Goal: Transaction & Acquisition: Purchase product/service

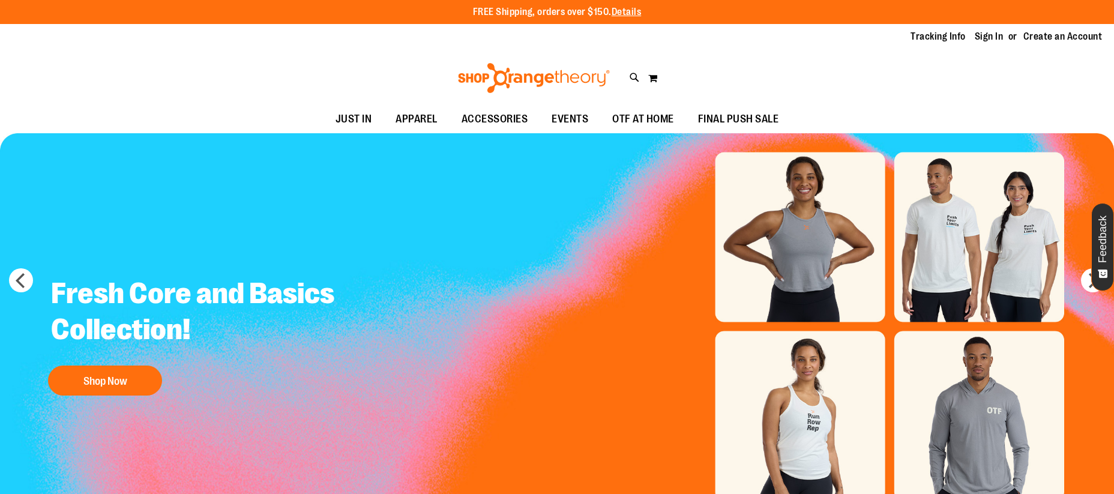
click at [990, 37] on link "Sign In" at bounding box center [988, 36] width 29 height 13
type input "**********"
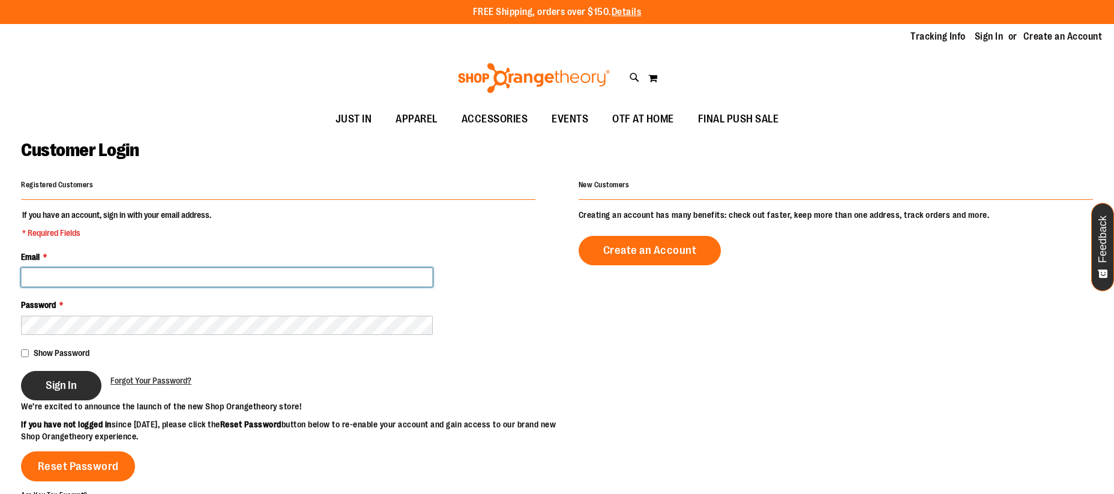
type input "**********"
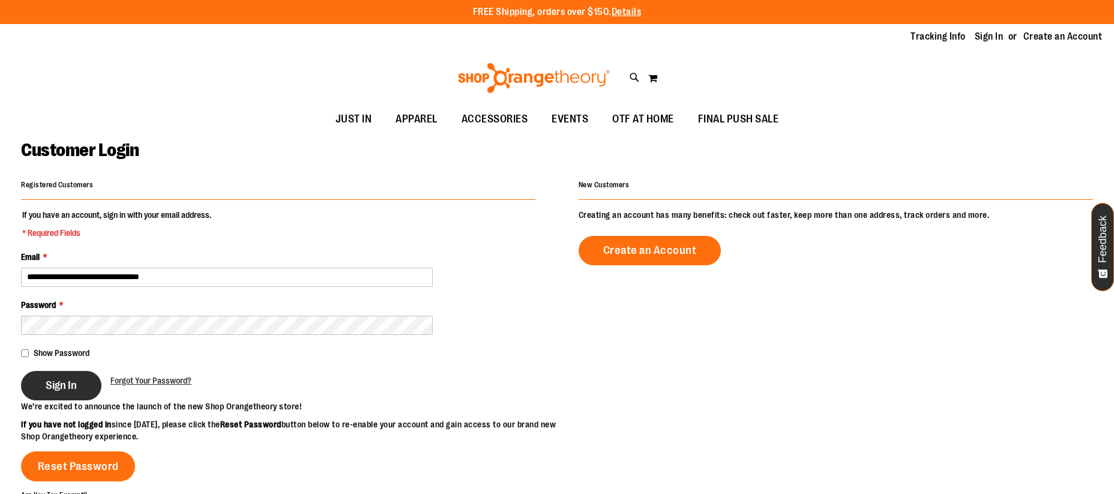
type input "**********"
click at [74, 380] on span "Sign In" at bounding box center [61, 385] width 31 height 13
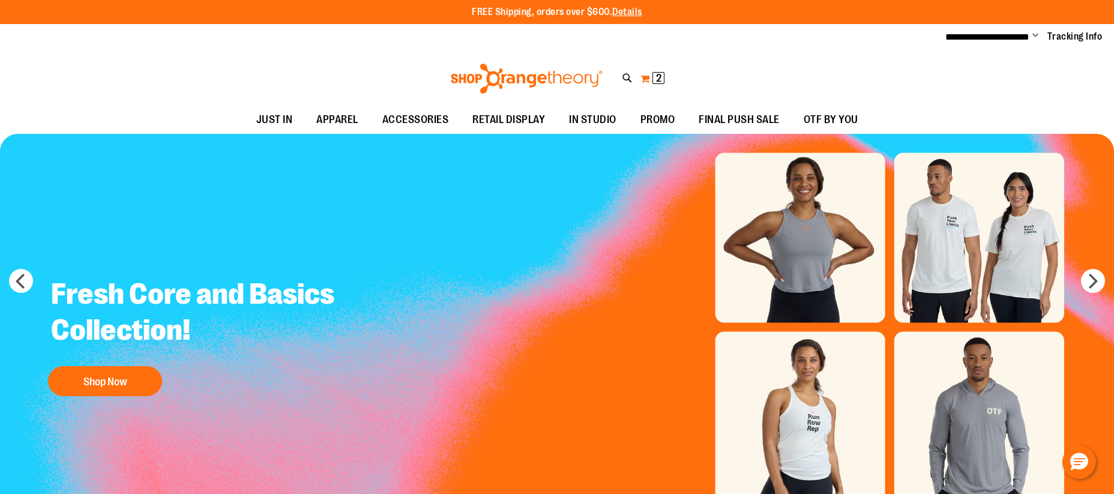
type input "**********"
click at [653, 79] on span "2 2 items" at bounding box center [658, 78] width 12 height 12
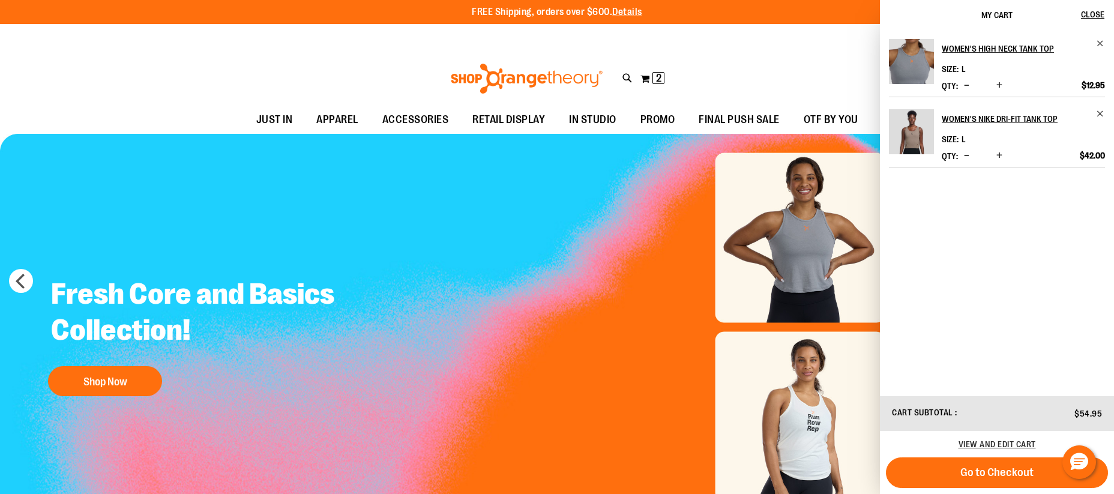
click at [514, 294] on img "Slide 1 of 10" at bounding box center [557, 327] width 1114 height 386
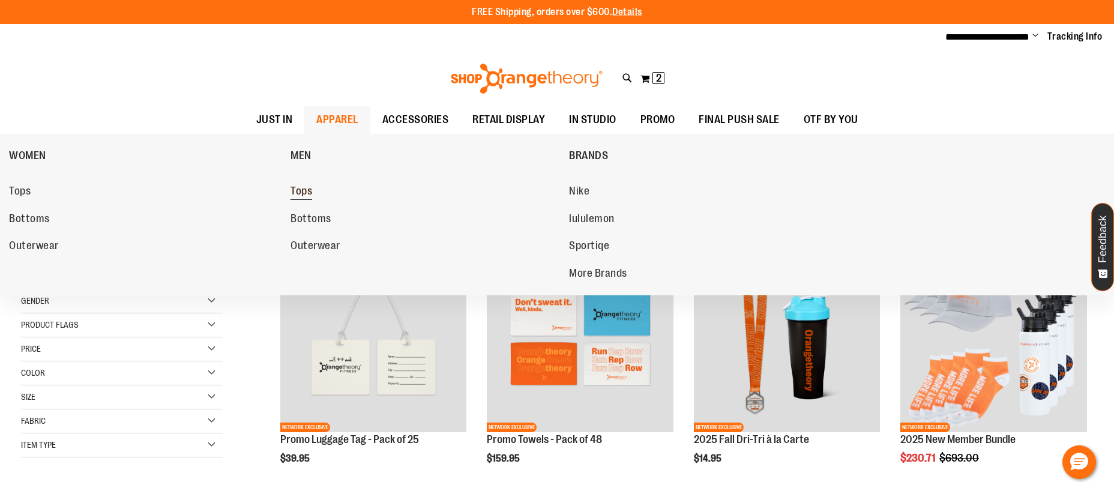
type input "**********"
click at [303, 188] on span "Tops" at bounding box center [301, 192] width 22 height 15
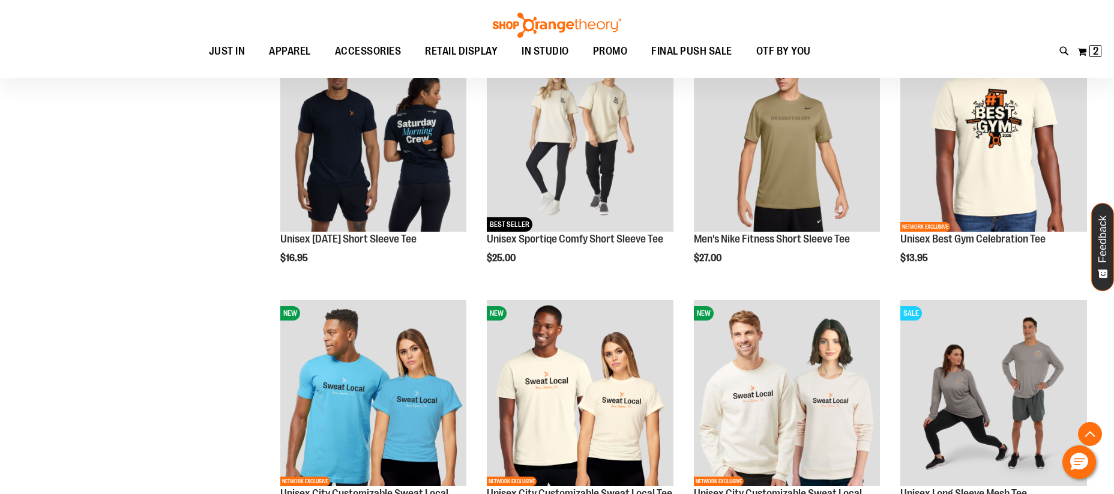
scroll to position [499, 0]
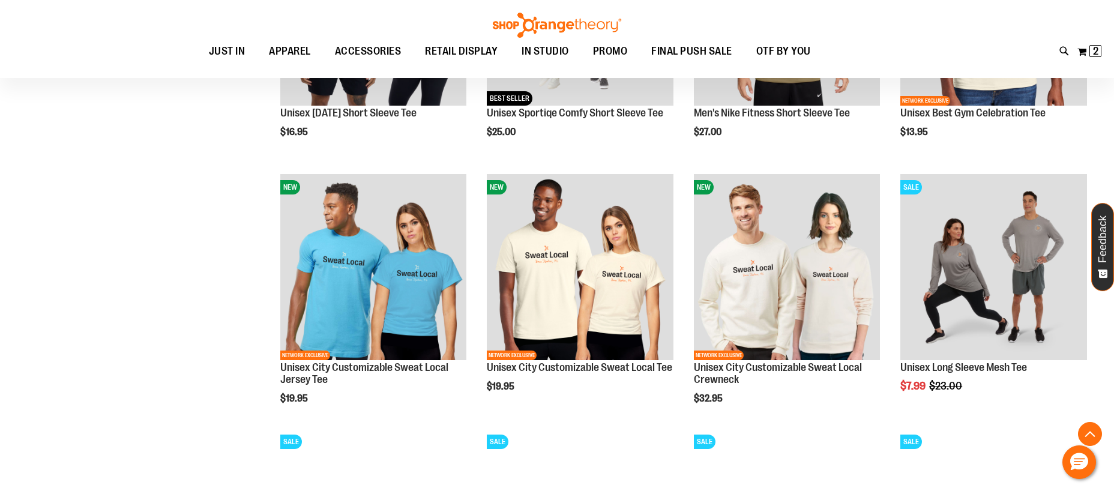
scroll to position [643, 0]
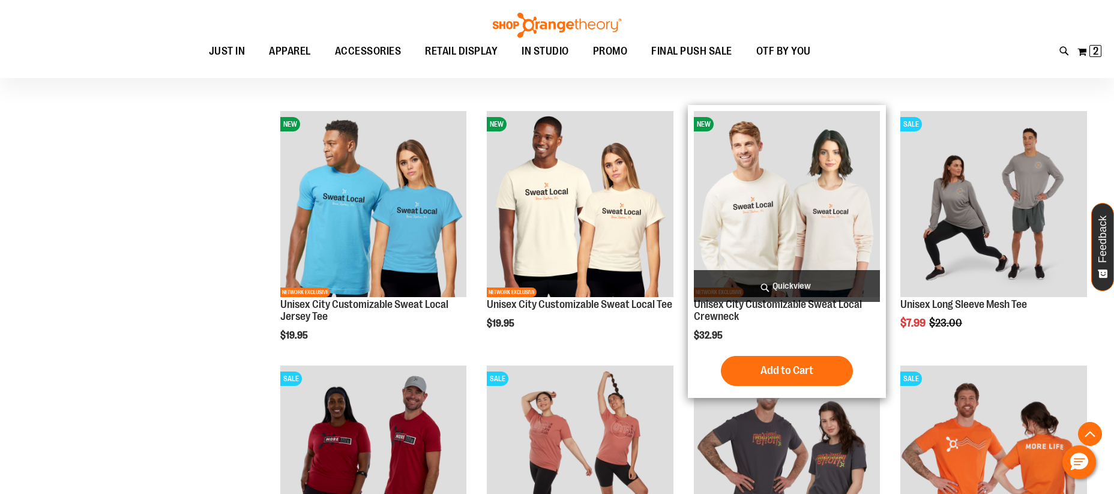
type input "**********"
click at [736, 226] on img "product" at bounding box center [787, 204] width 187 height 187
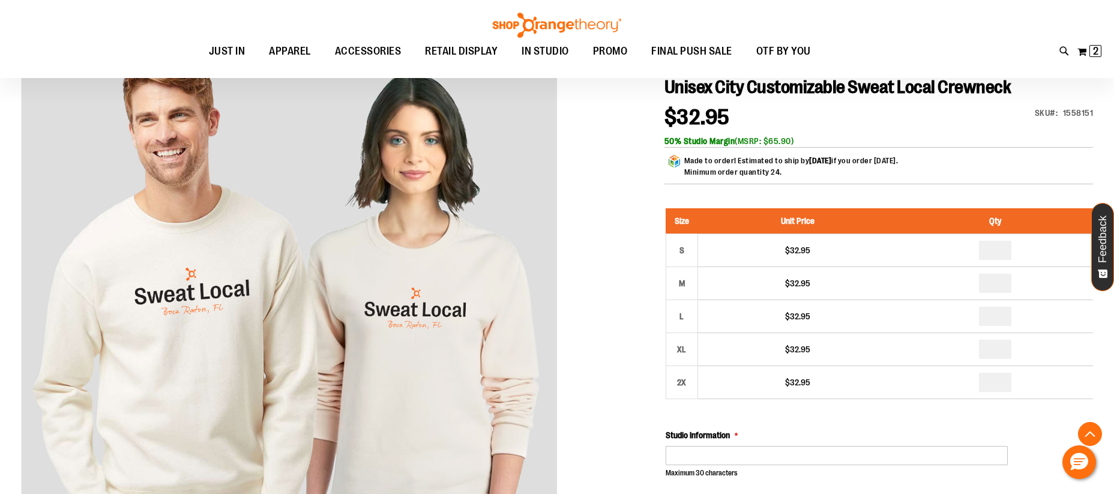
scroll to position [212, 0]
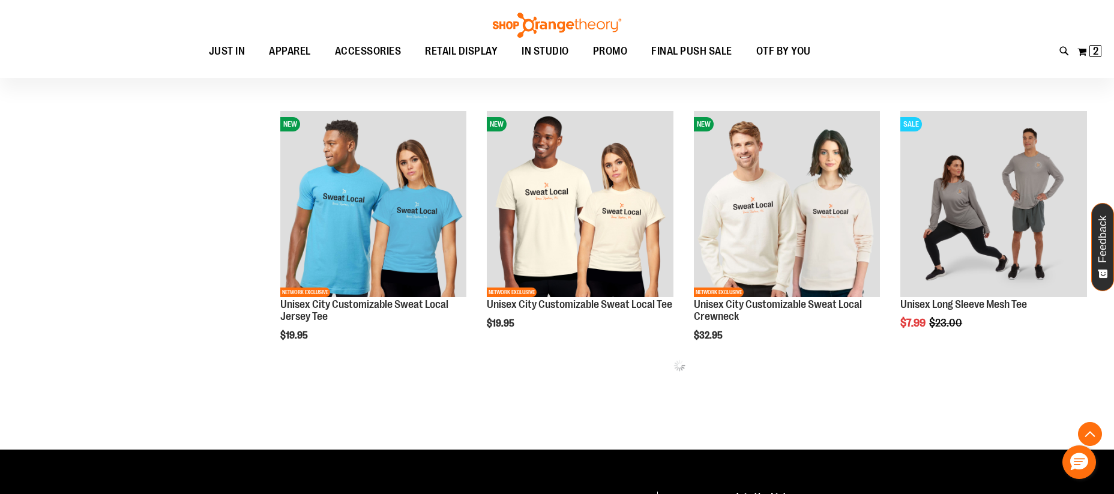
scroll to position [511, 0]
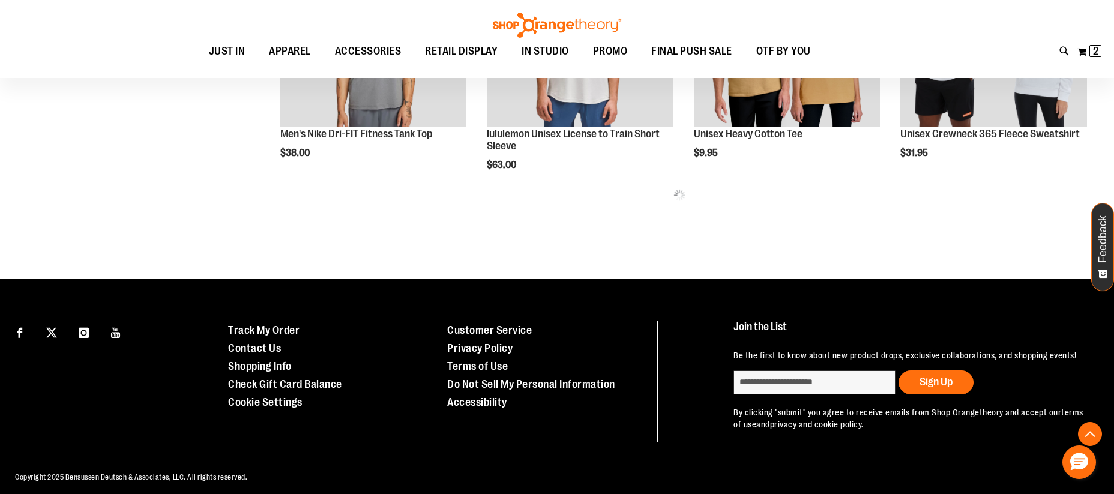
scroll to position [1448, 0]
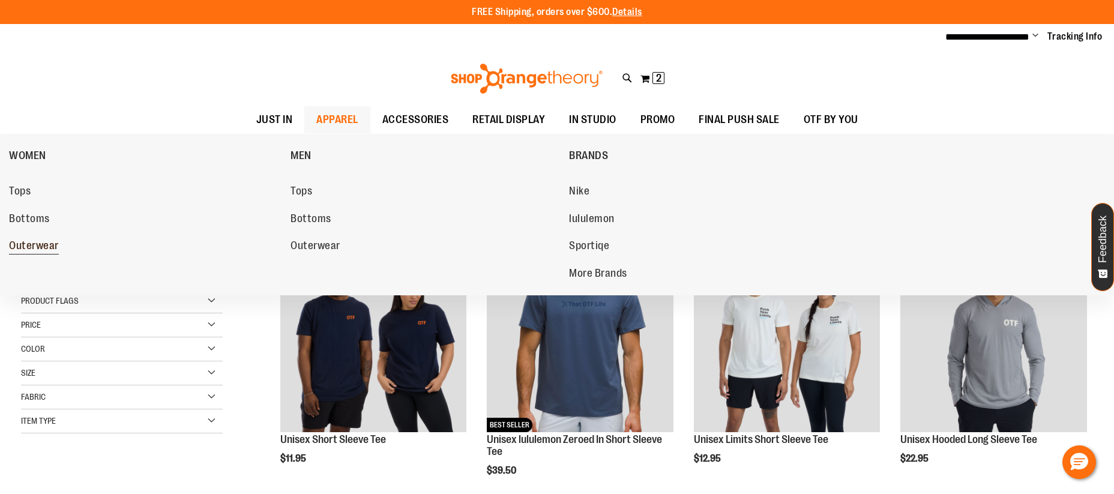
type input "**********"
click at [33, 244] on span "Outerwear" at bounding box center [34, 246] width 50 height 15
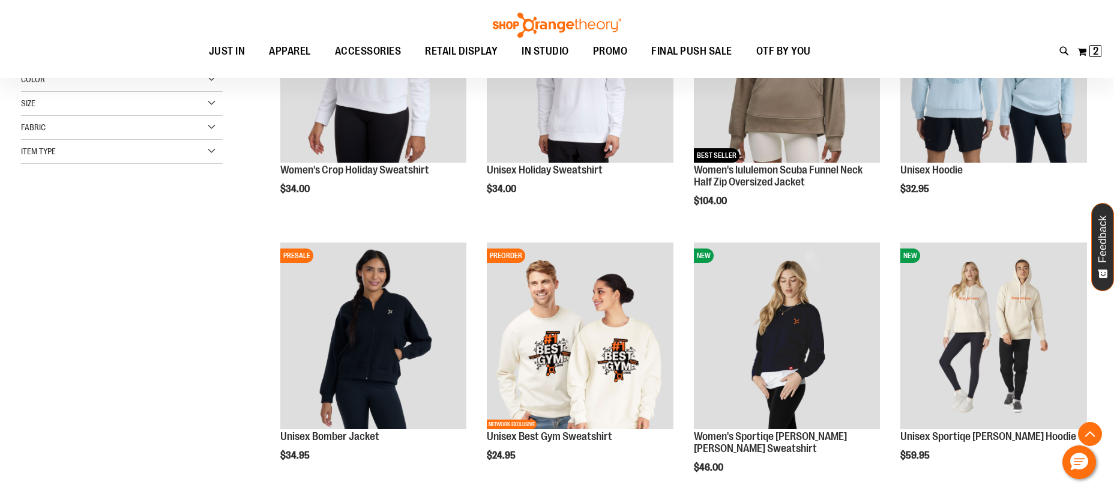
scroll to position [316, 0]
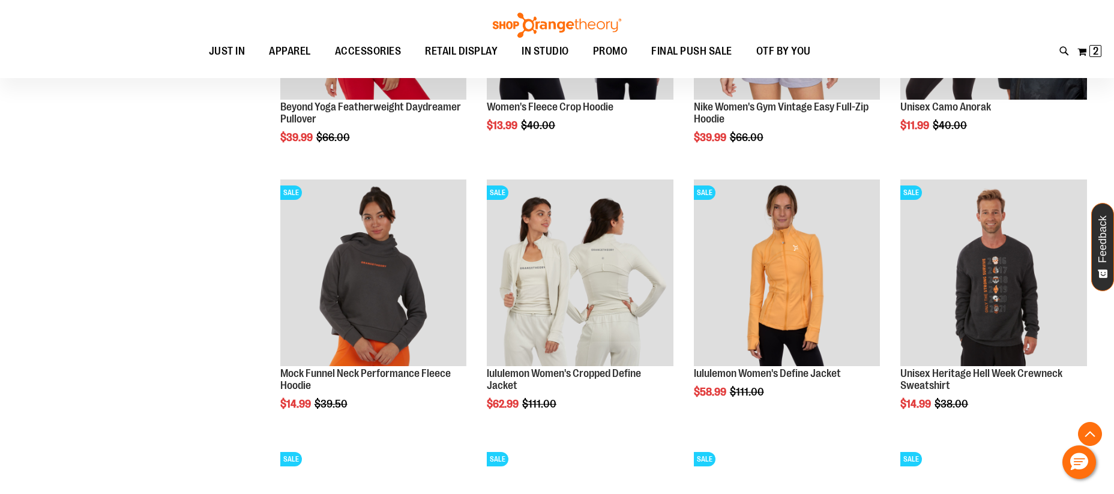
scroll to position [1364, 0]
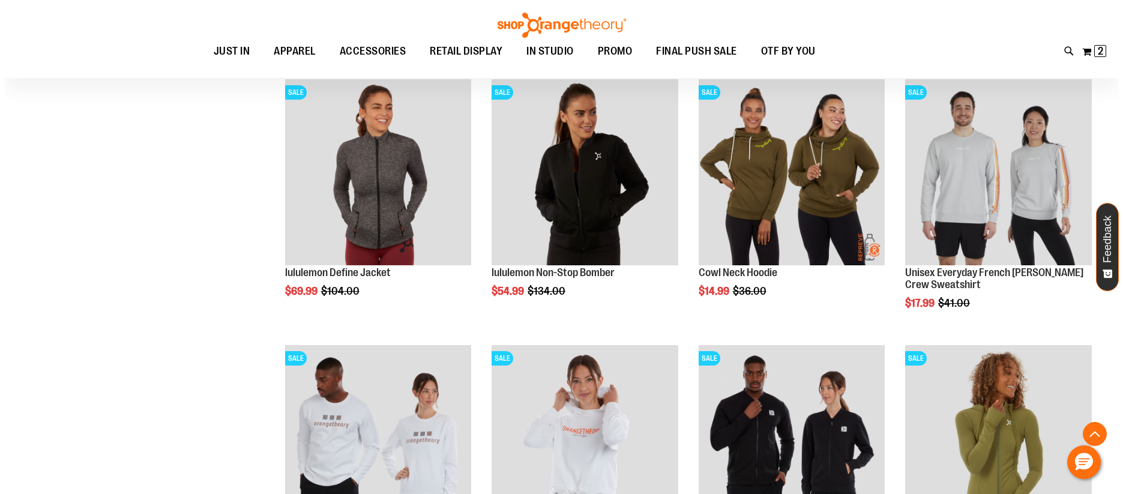
scroll to position [2033, 0]
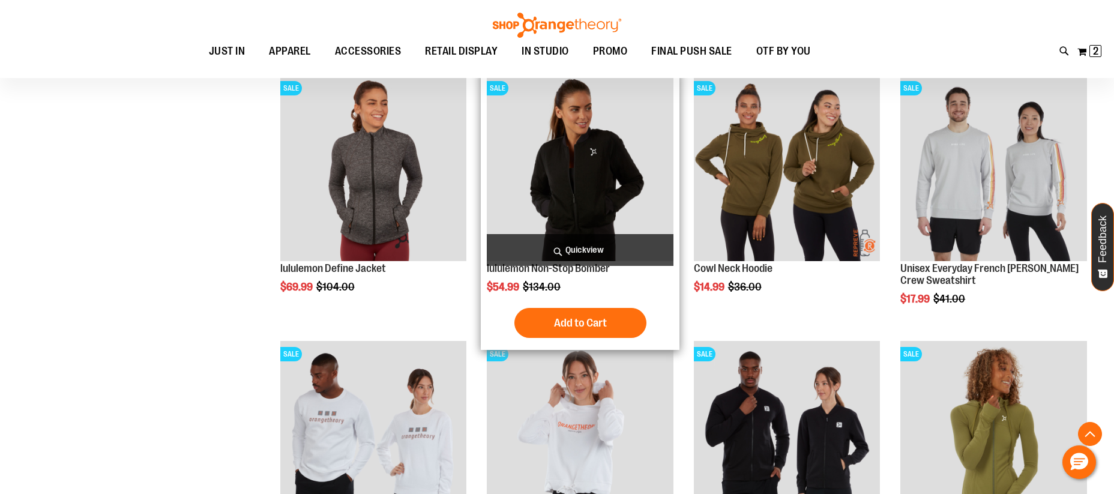
type input "**********"
click at [551, 247] on span "Quickview" at bounding box center [580, 250] width 187 height 32
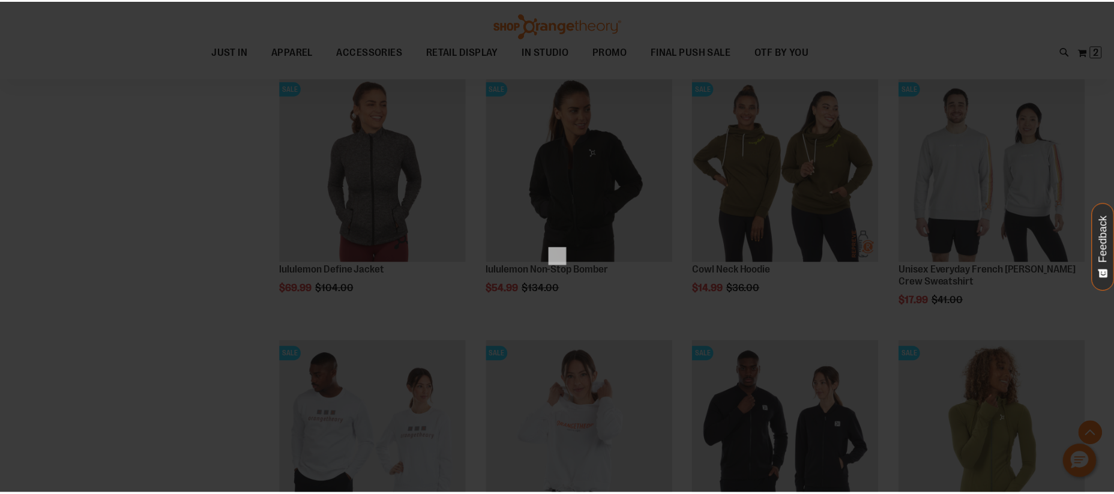
scroll to position [0, 0]
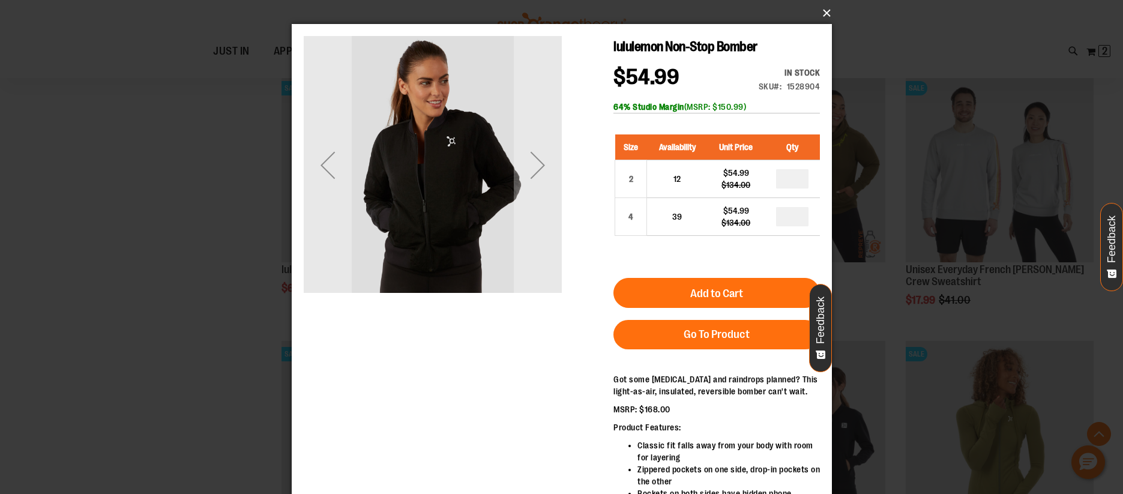
click at [823, 11] on button "×" at bounding box center [565, 13] width 540 height 26
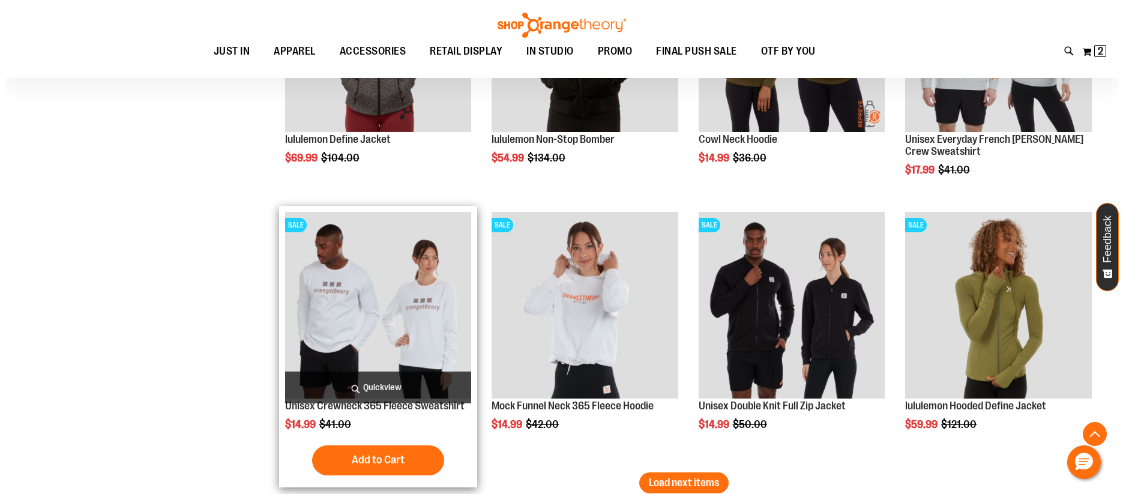
scroll to position [2171, 0]
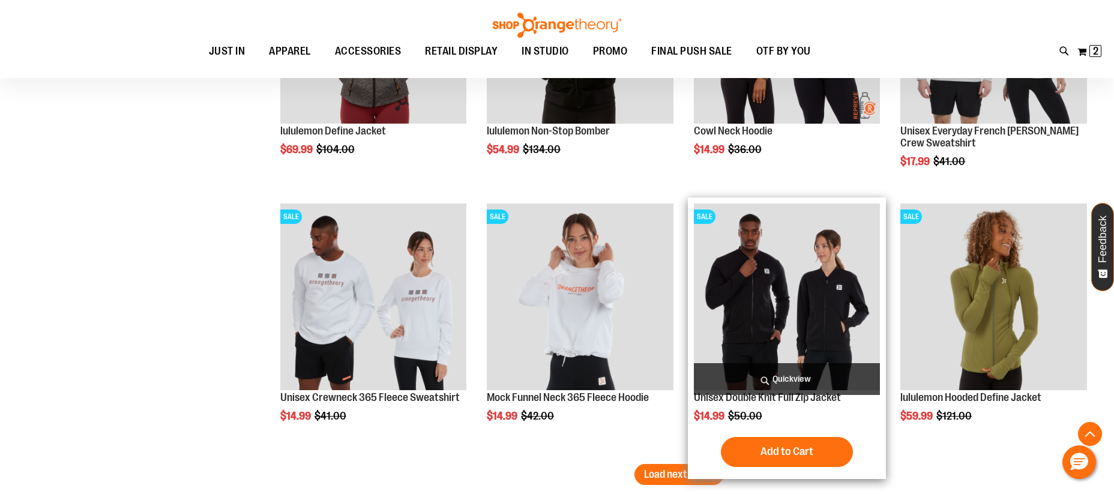
click at [787, 380] on span "Quickview" at bounding box center [787, 379] width 187 height 32
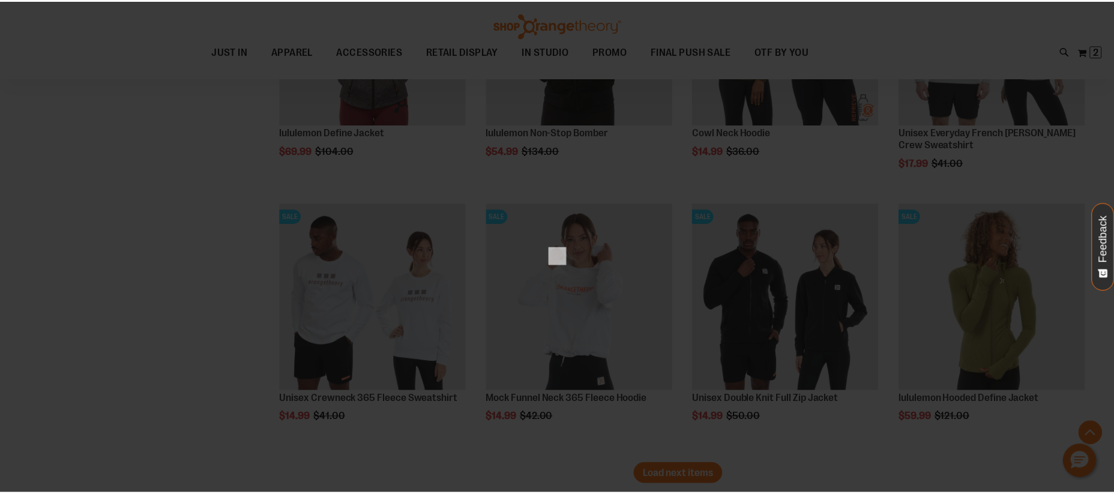
scroll to position [0, 0]
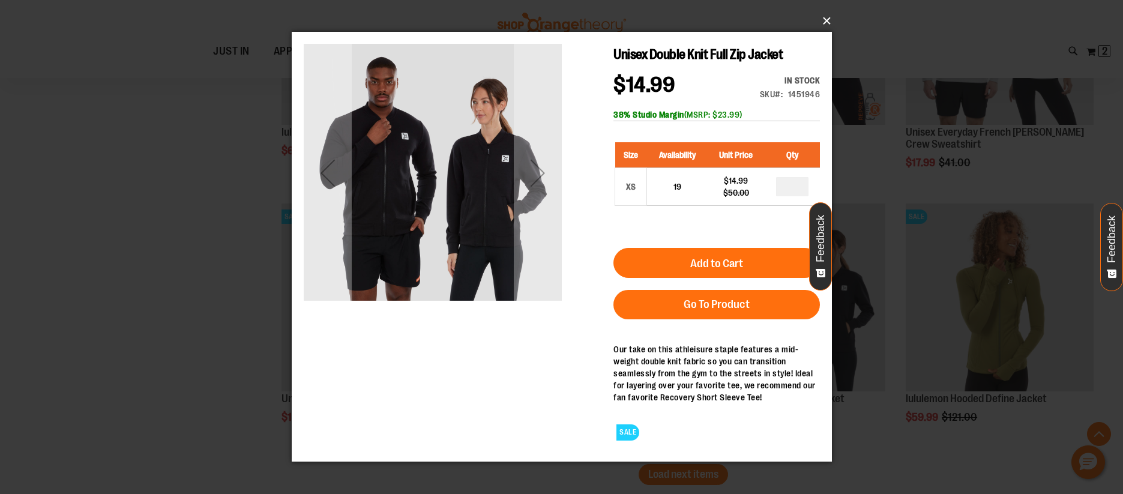
click at [825, 21] on button "×" at bounding box center [565, 21] width 540 height 26
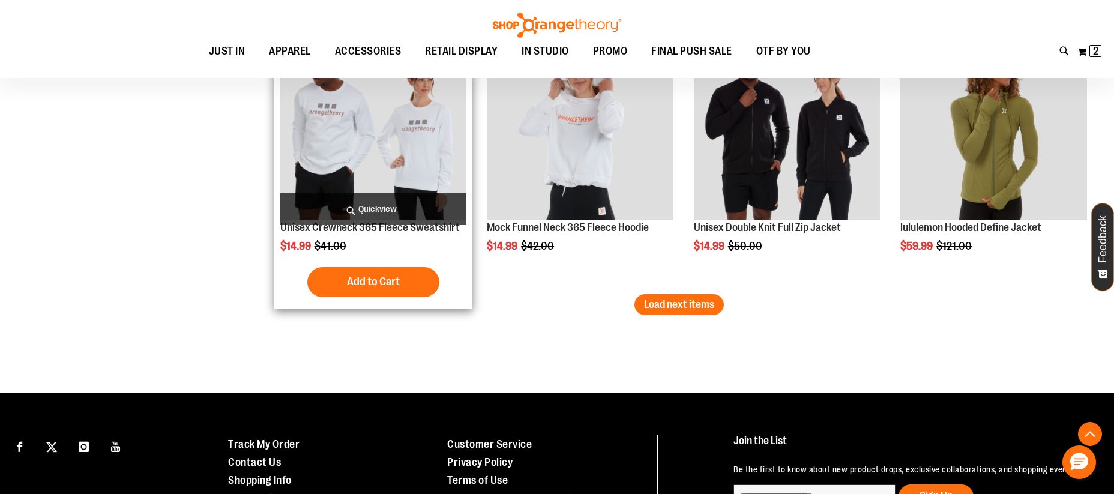
scroll to position [2376, 0]
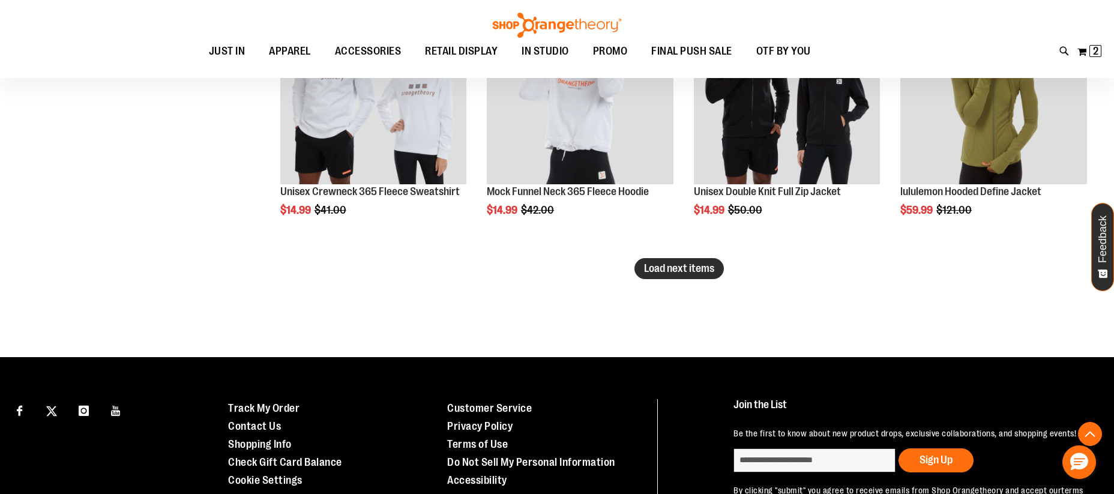
click at [694, 272] on span "Load next items" at bounding box center [679, 268] width 70 height 12
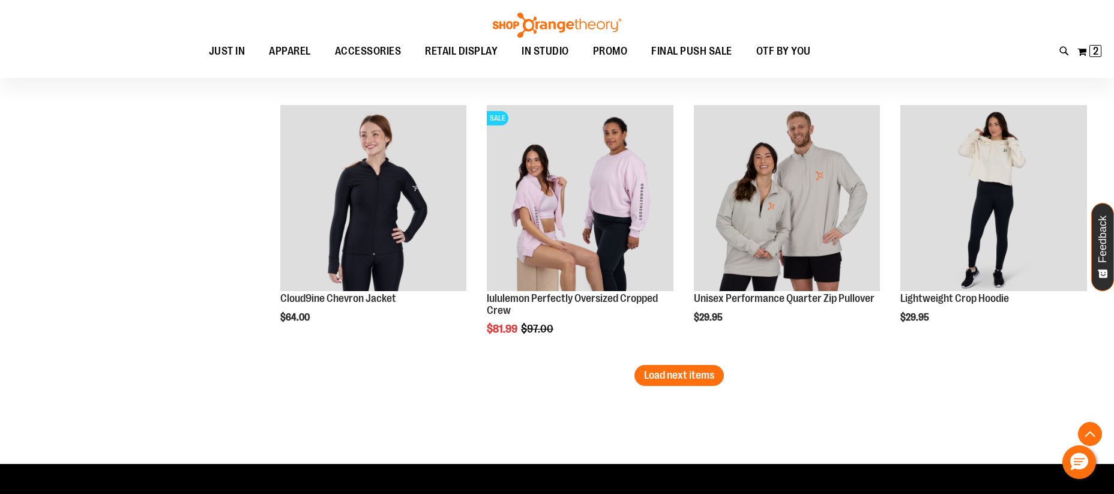
scroll to position [3116, 0]
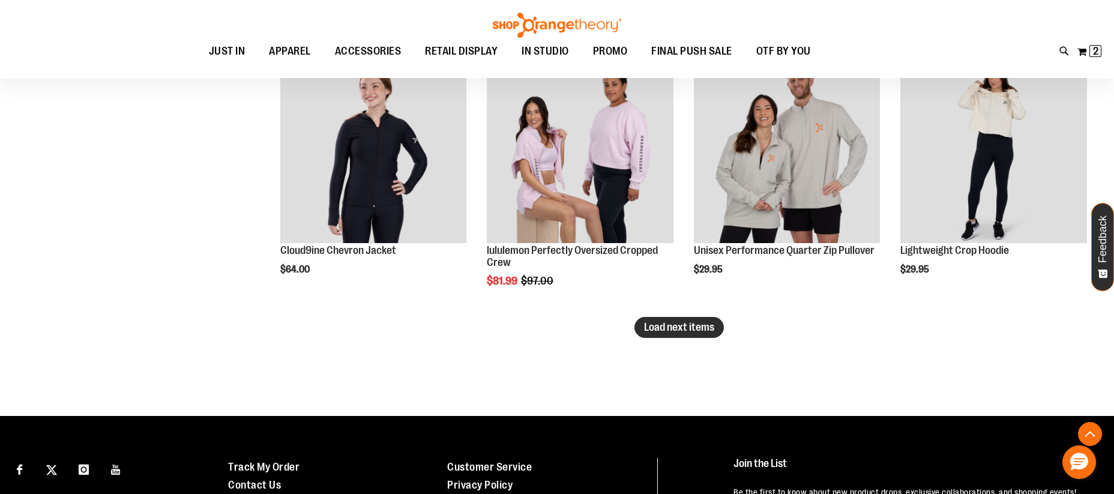
click at [690, 328] on span "Load next items" at bounding box center [679, 327] width 70 height 12
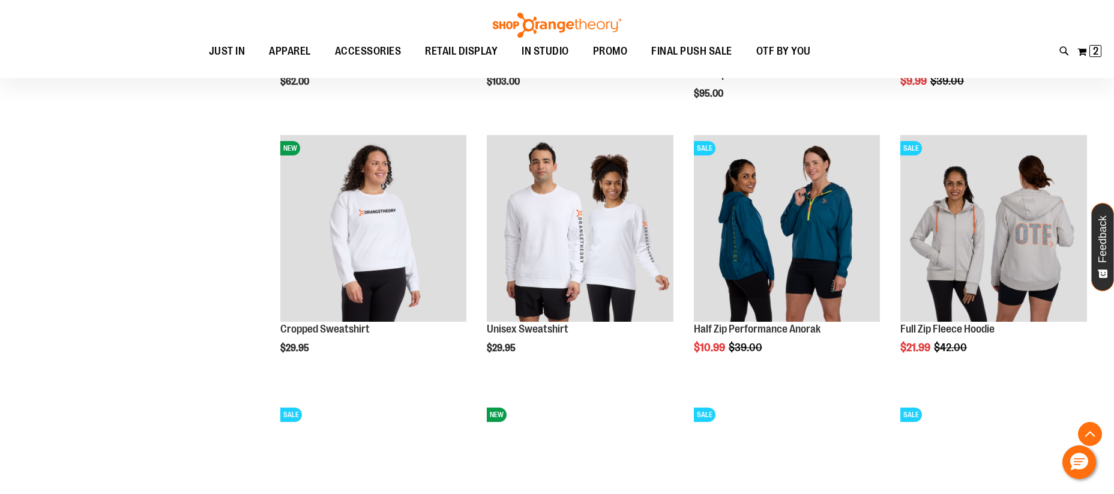
scroll to position [3837, 0]
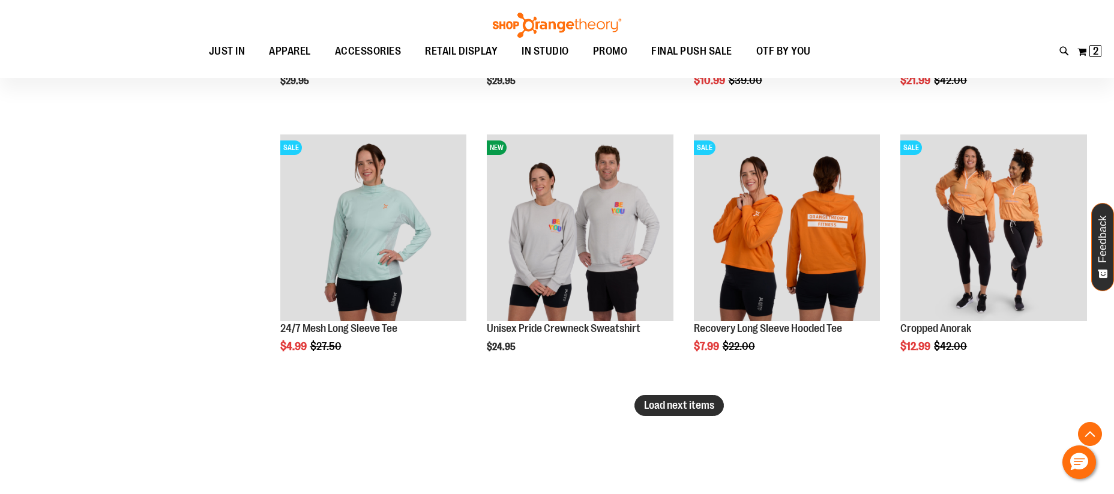
click at [684, 407] on span "Load next items" at bounding box center [679, 405] width 70 height 12
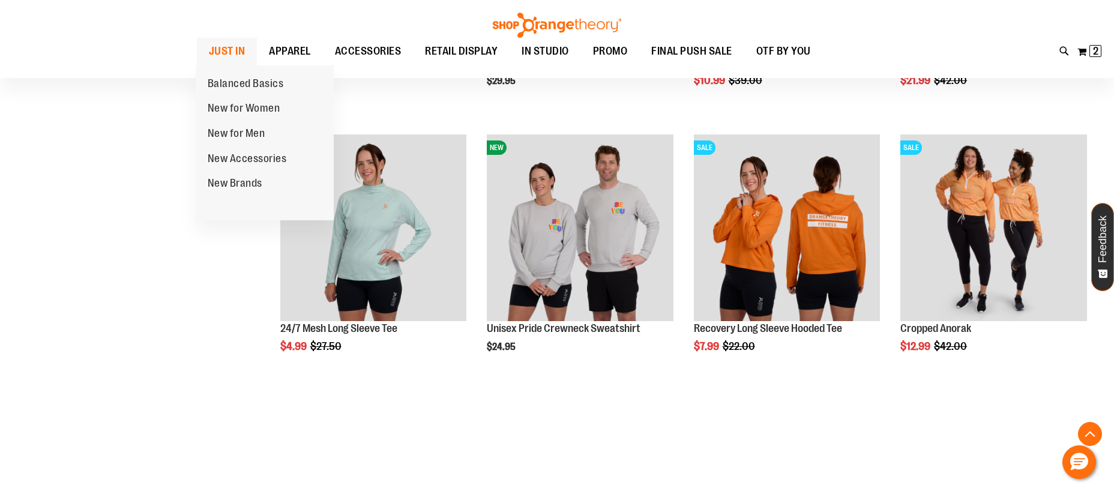
click at [219, 54] on span "JUST IN" at bounding box center [227, 51] width 37 height 27
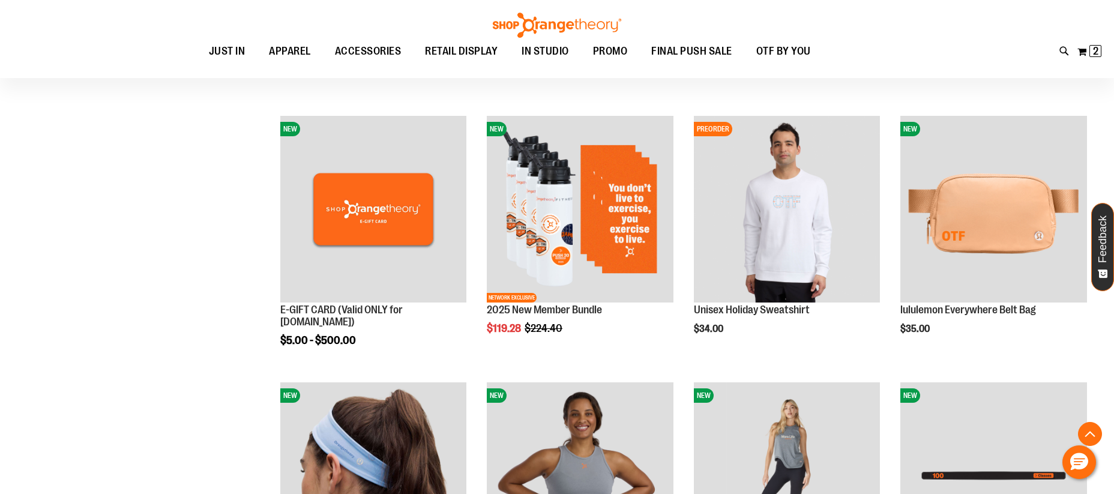
scroll to position [419, 0]
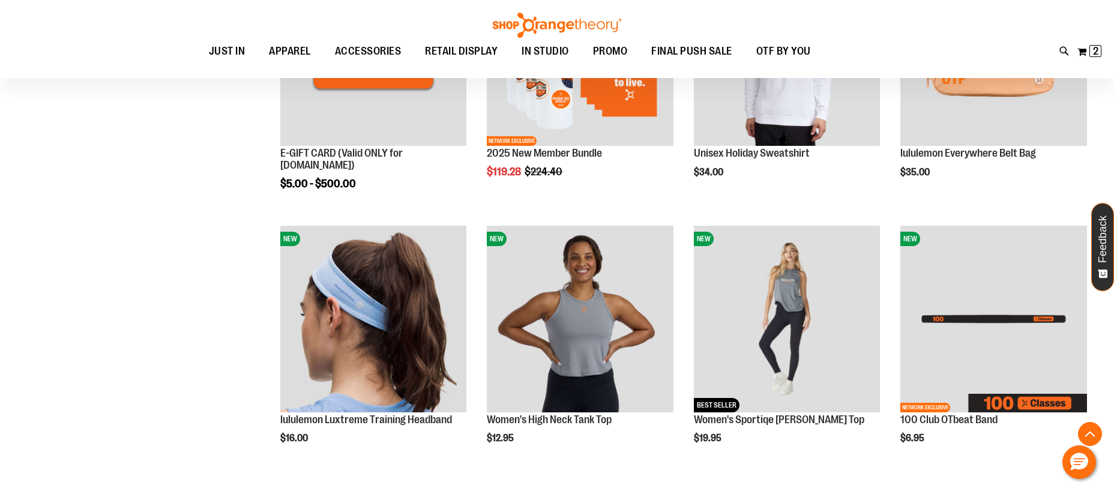
scroll to position [586, 0]
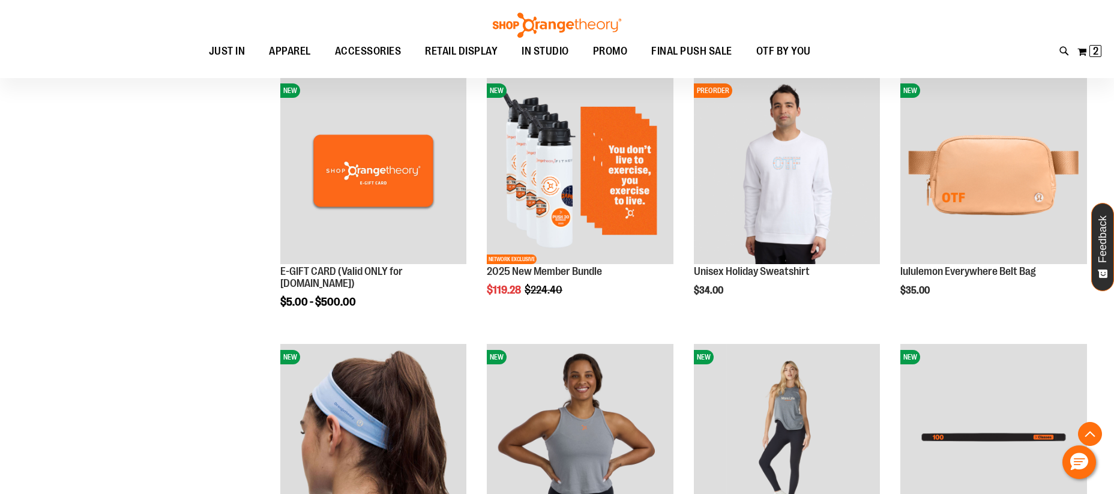
scroll to position [425, 0]
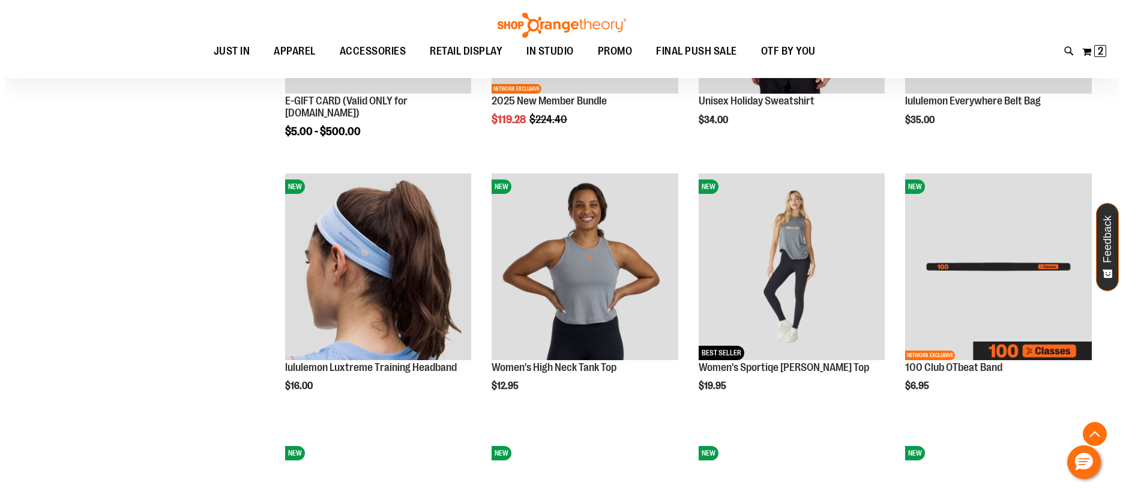
scroll to position [690, 0]
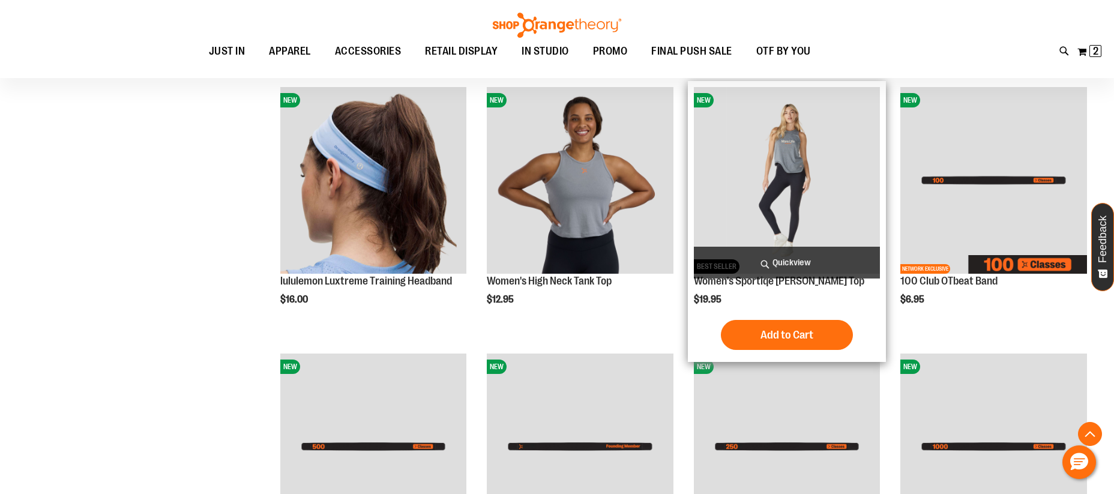
type input "**********"
click at [786, 262] on span "Quickview" at bounding box center [787, 263] width 187 height 32
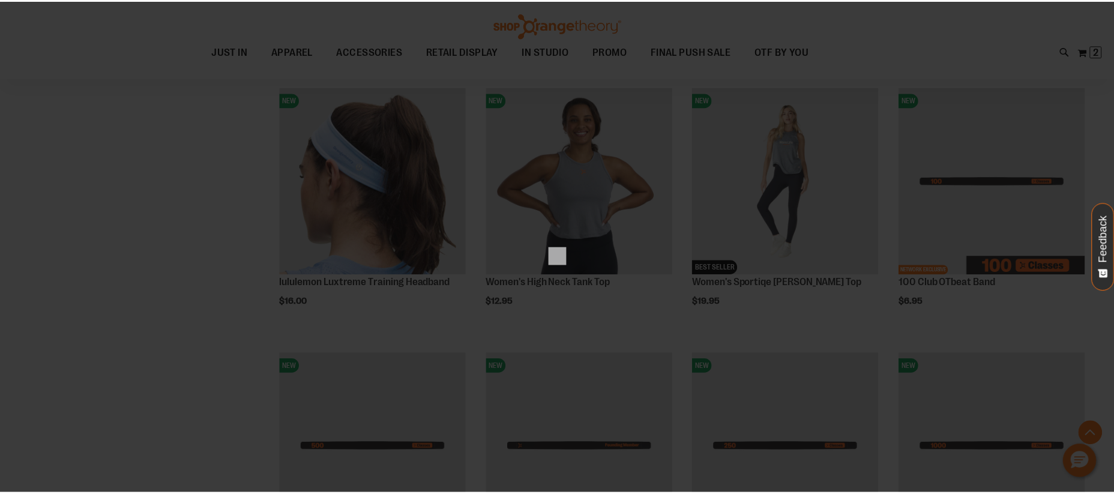
scroll to position [0, 0]
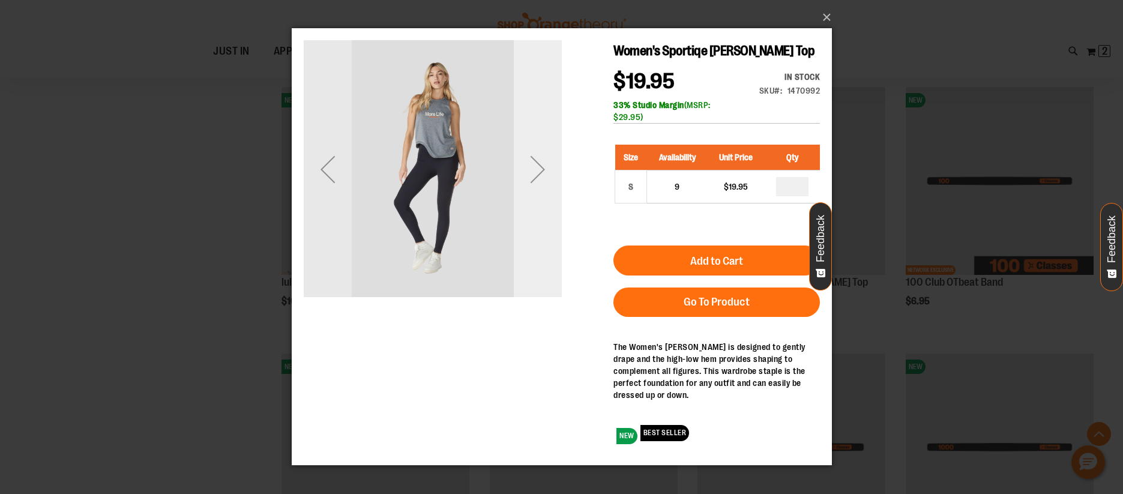
click at [536, 170] on div "Next" at bounding box center [537, 169] width 48 height 48
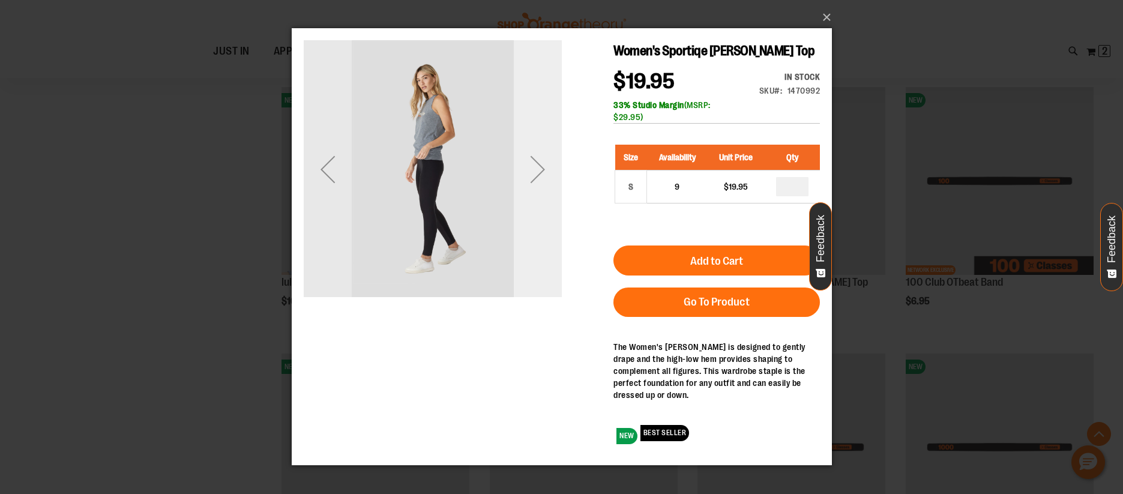
click at [536, 170] on div "Next" at bounding box center [537, 169] width 48 height 48
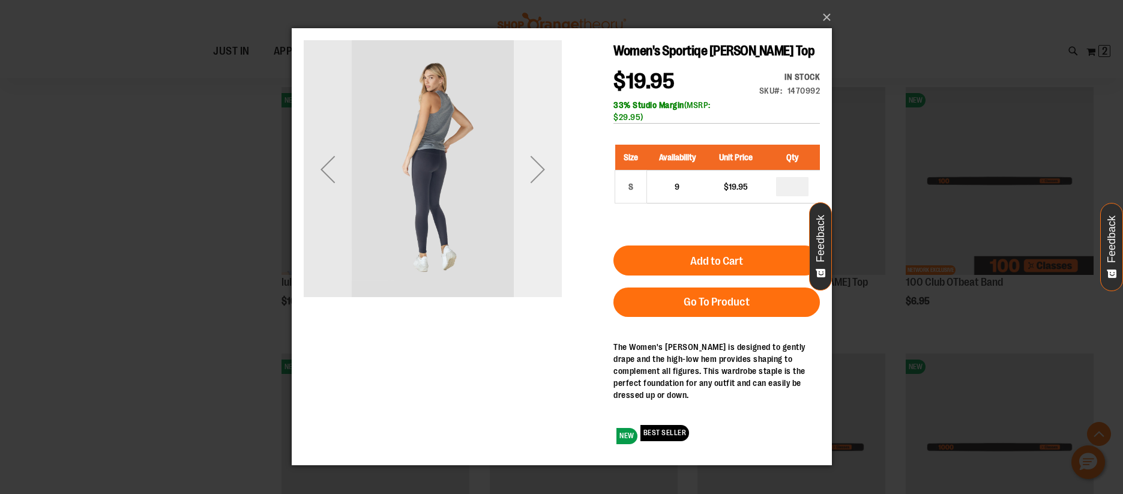
click at [536, 170] on div "Next" at bounding box center [537, 169] width 48 height 48
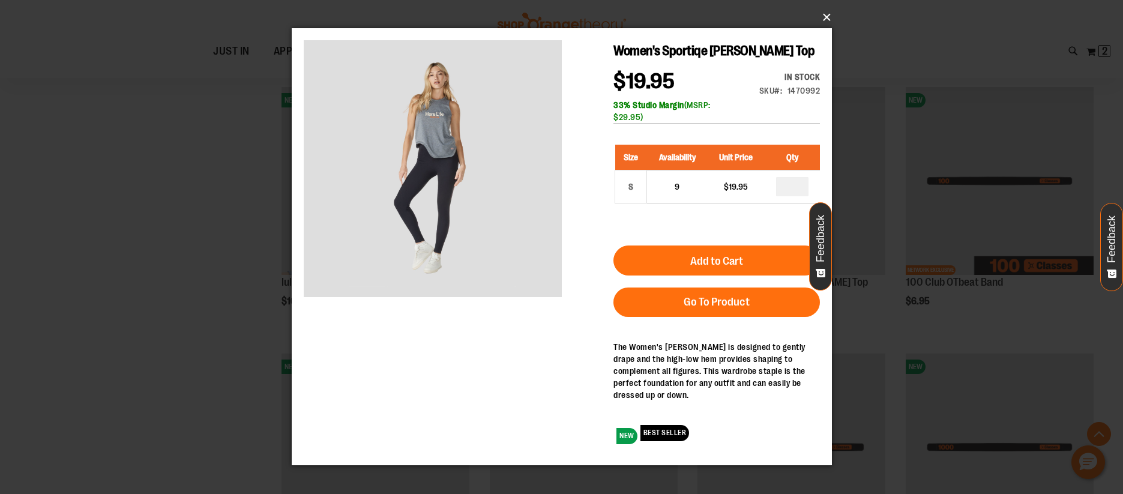
click at [829, 18] on button "×" at bounding box center [565, 17] width 540 height 26
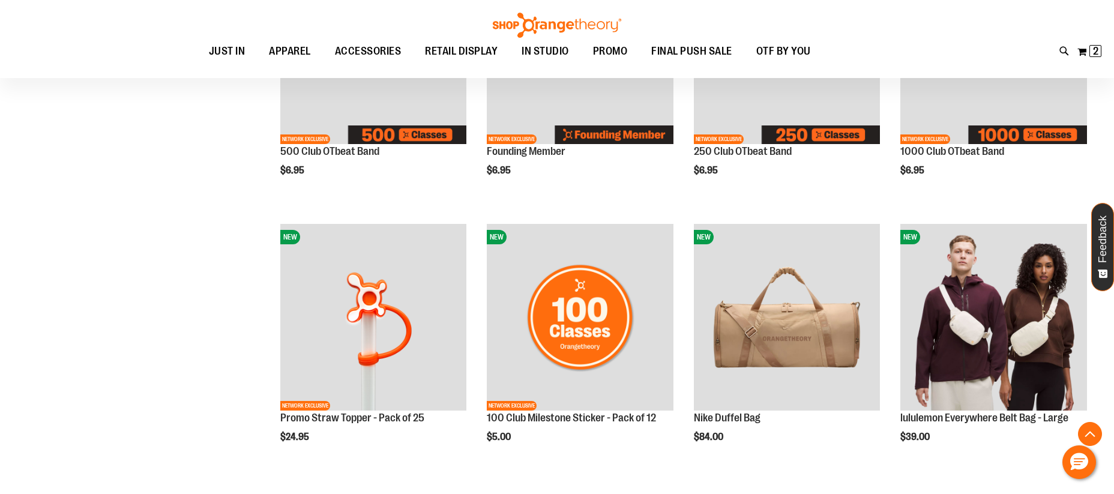
scroll to position [1103, 0]
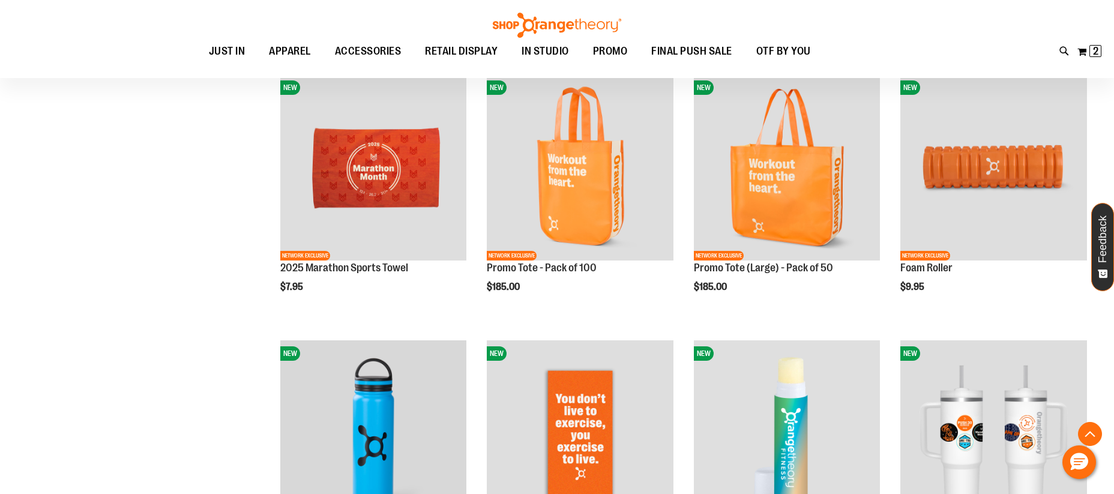
scroll to position [2259, 0]
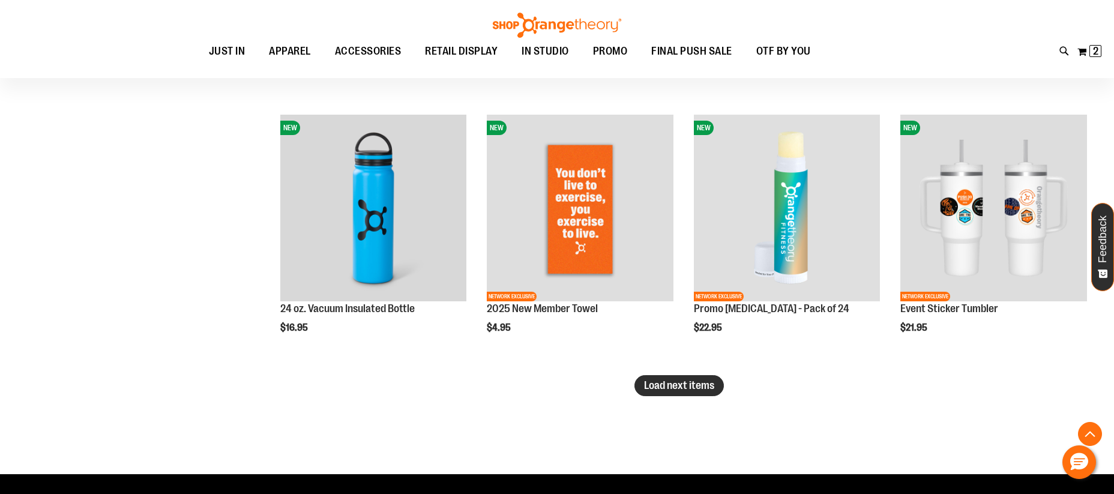
click at [663, 386] on span "Load next items" at bounding box center [679, 385] width 70 height 12
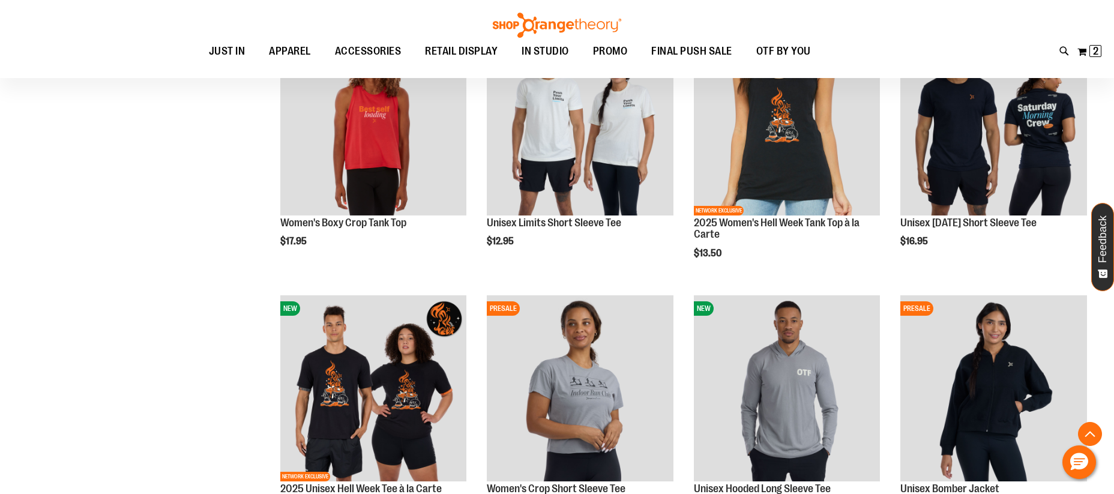
scroll to position [2990, 0]
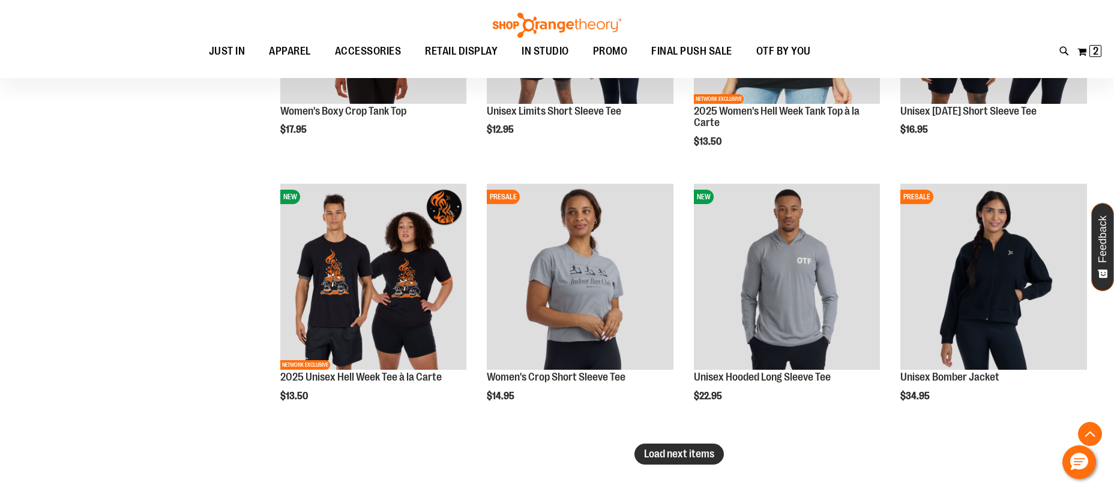
click at [665, 458] on span "Load next items" at bounding box center [679, 454] width 70 height 12
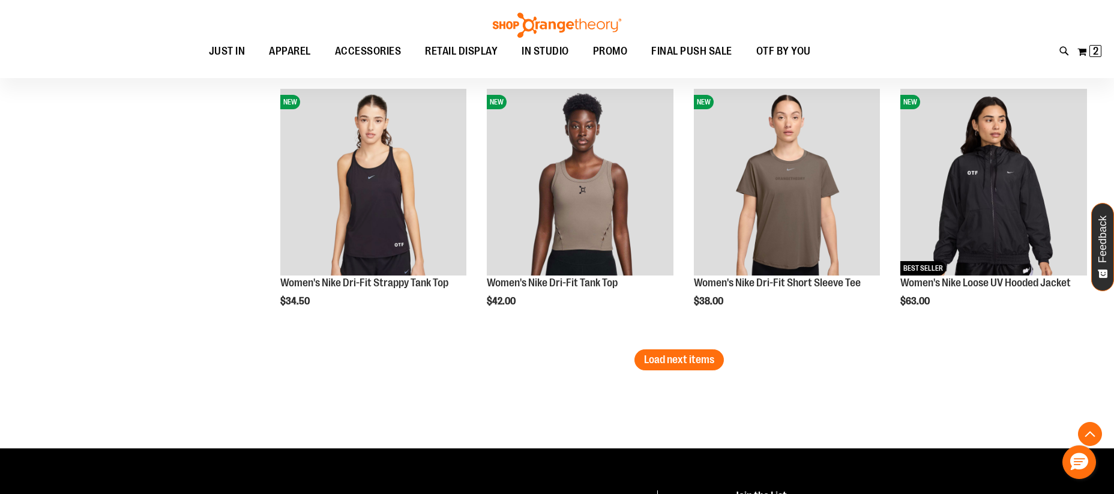
scroll to position [3887, 0]
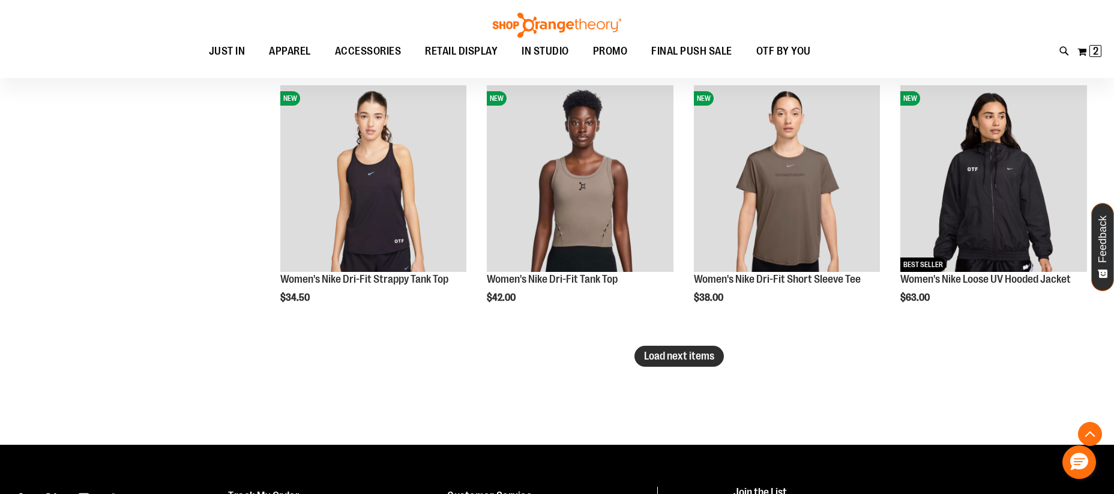
click at [677, 361] on span "Load next items" at bounding box center [679, 356] width 70 height 12
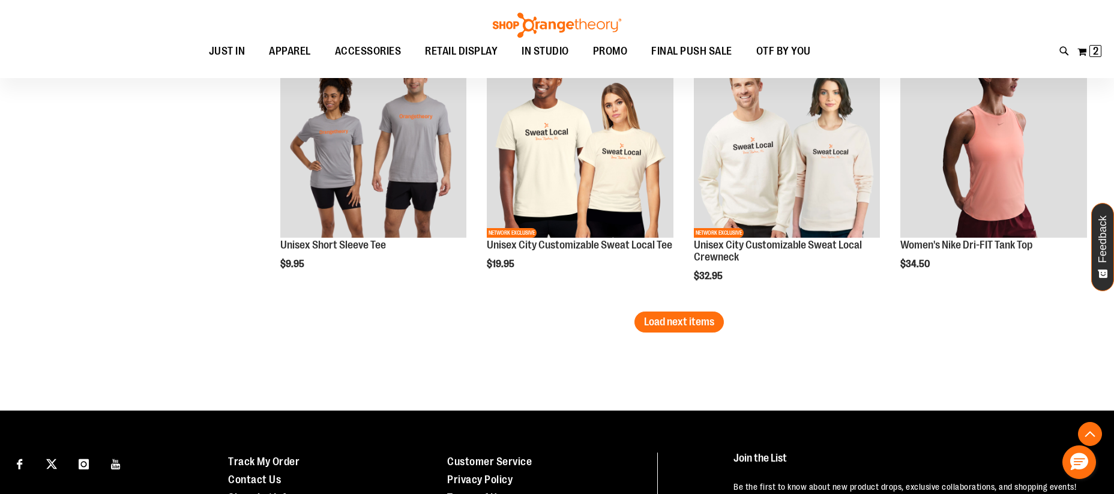
scroll to position [4771, 0]
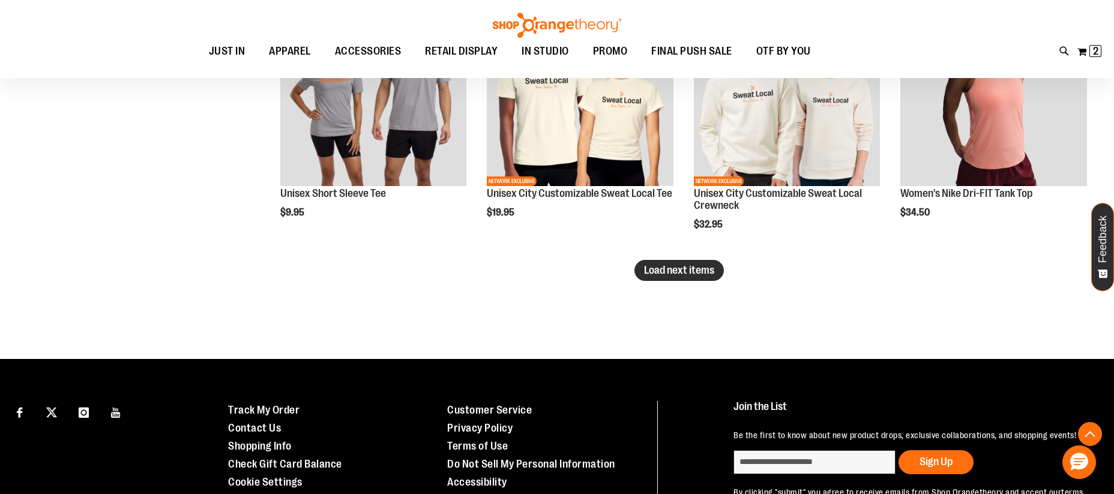
click at [682, 273] on span "Load next items" at bounding box center [679, 270] width 70 height 12
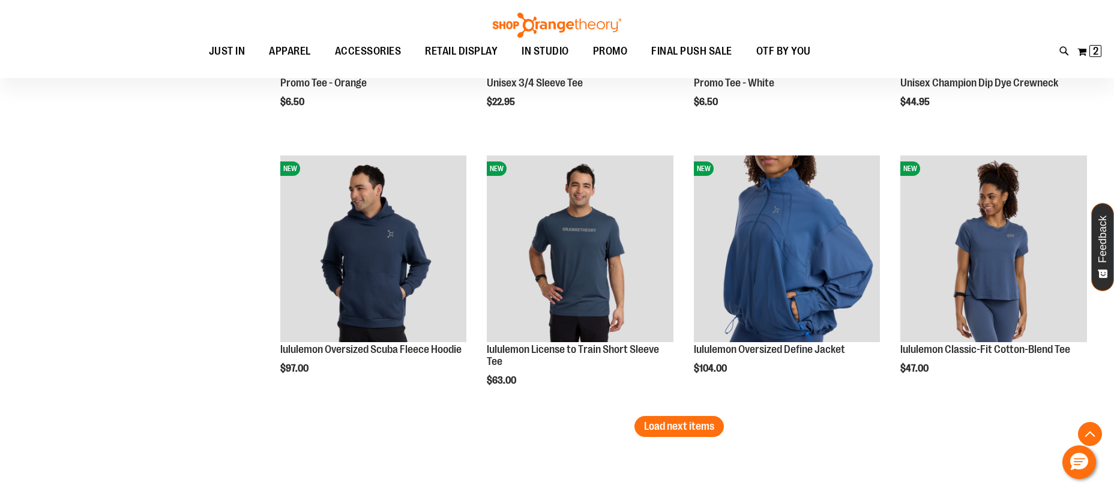
scroll to position [5425, 0]
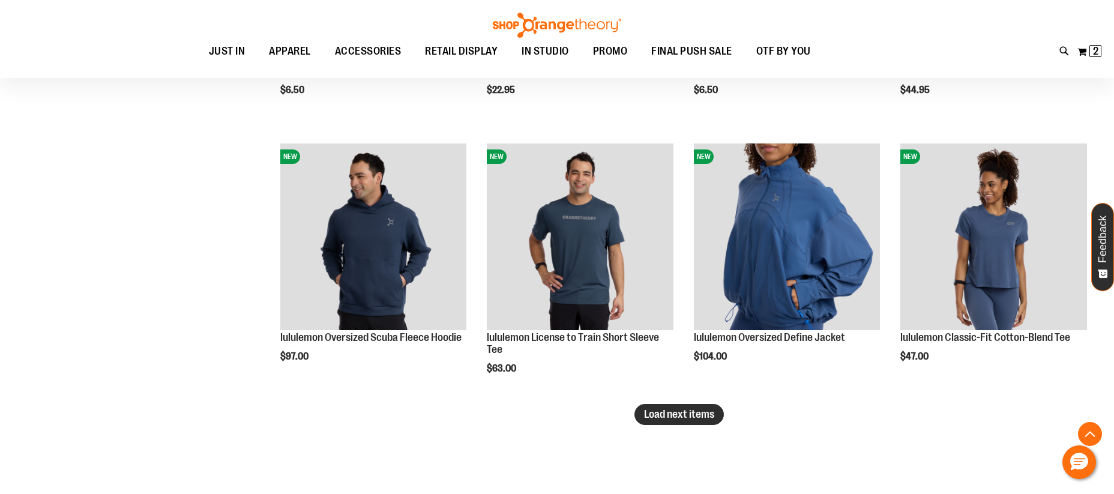
click at [688, 416] on span "Load next items" at bounding box center [679, 414] width 70 height 12
click at [1093, 49] on span "2" at bounding box center [1095, 51] width 5 height 12
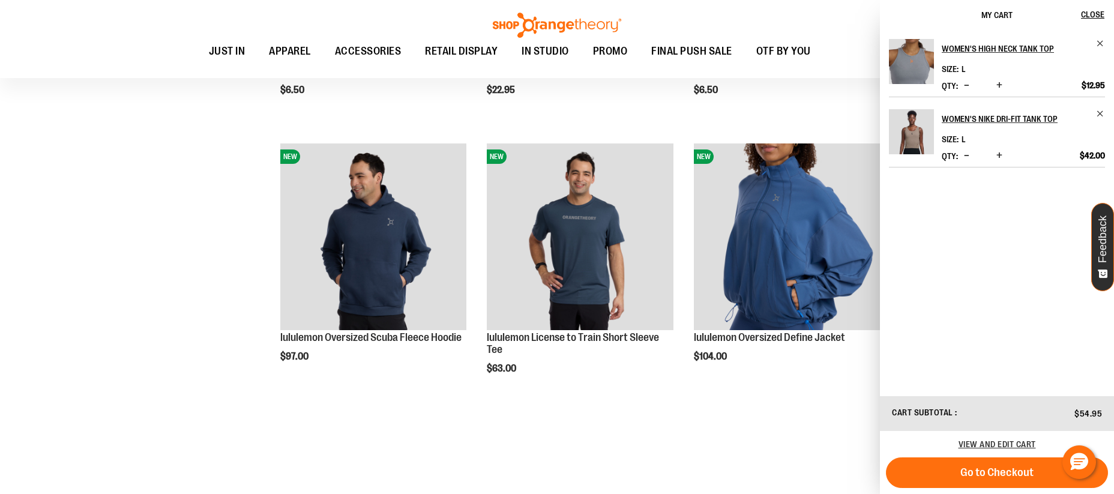
click at [943, 469] on button "Go to Checkout" at bounding box center [997, 472] width 222 height 31
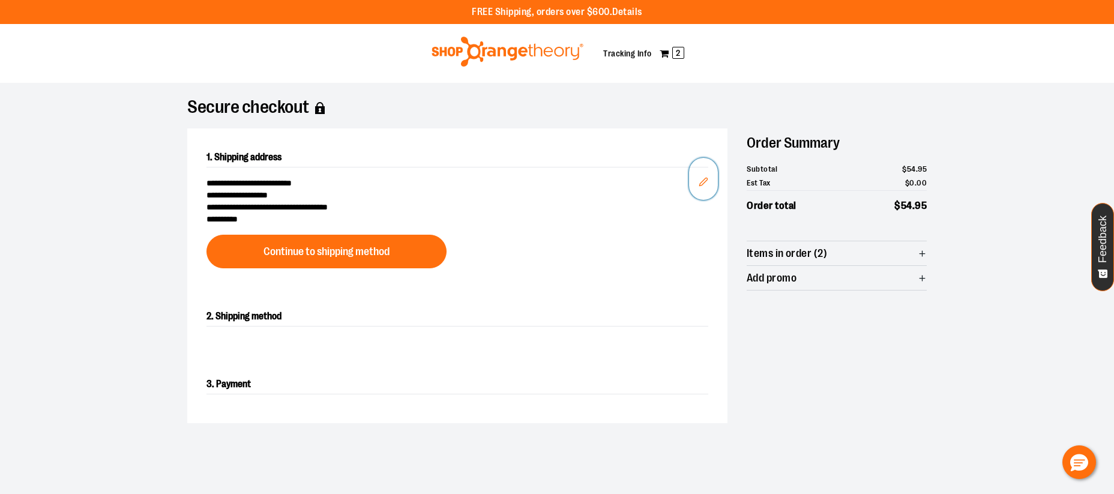
click at [701, 179] on icon "Edit" at bounding box center [703, 182] width 10 height 10
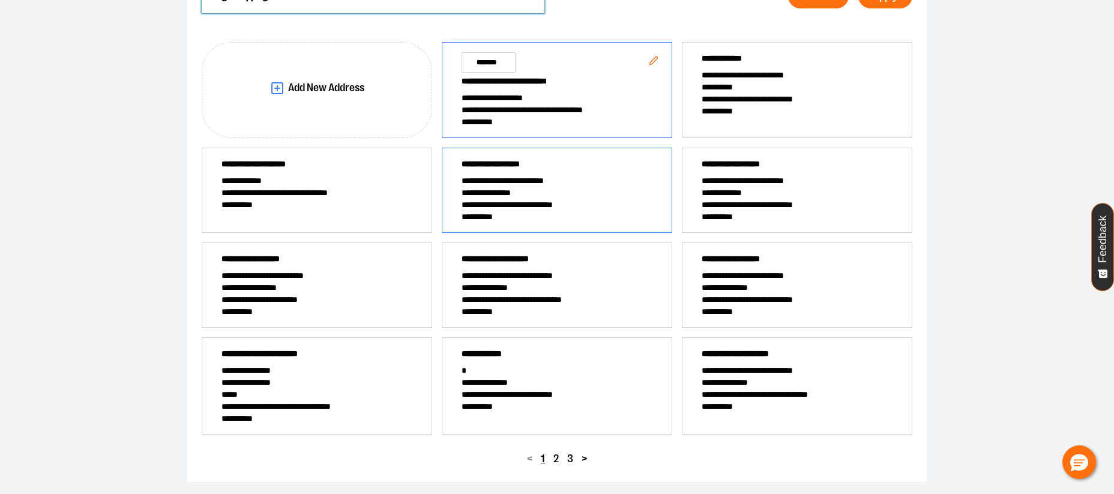
scroll to position [181, 0]
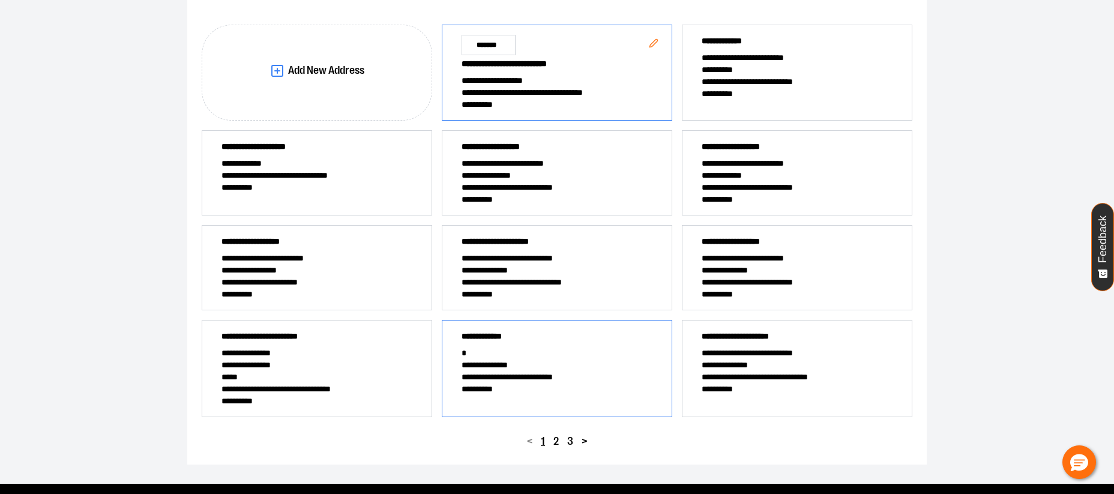
click at [546, 373] on span "**********" at bounding box center [556, 377] width 191 height 12
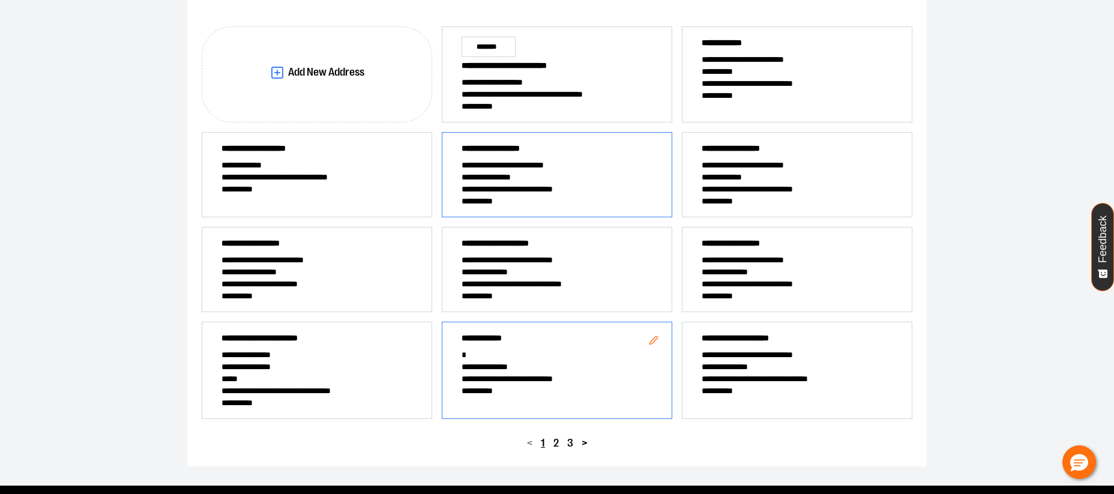
scroll to position [0, 0]
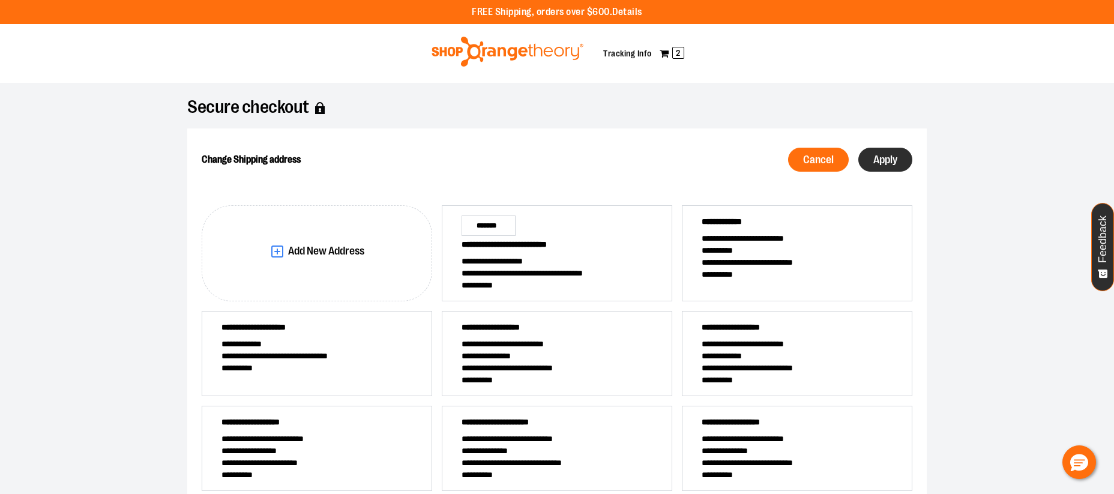
click at [893, 157] on span "Apply" at bounding box center [885, 159] width 24 height 11
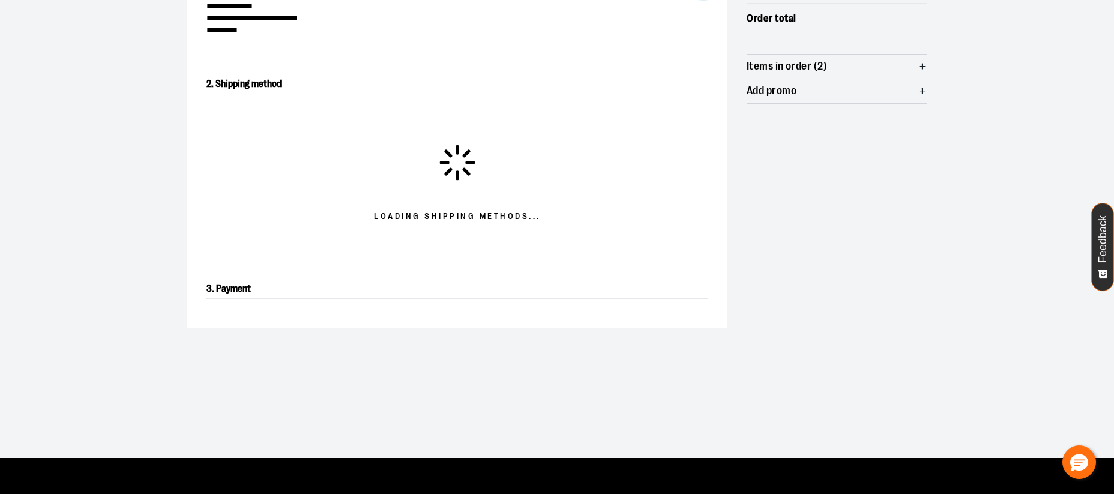
scroll to position [205, 0]
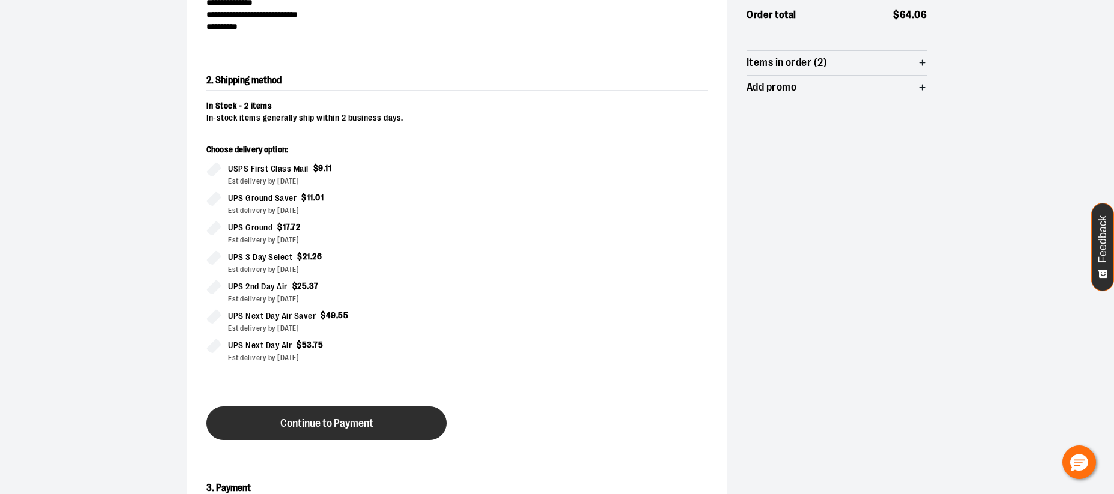
click at [329, 427] on span "Continue to Payment" at bounding box center [326, 423] width 93 height 11
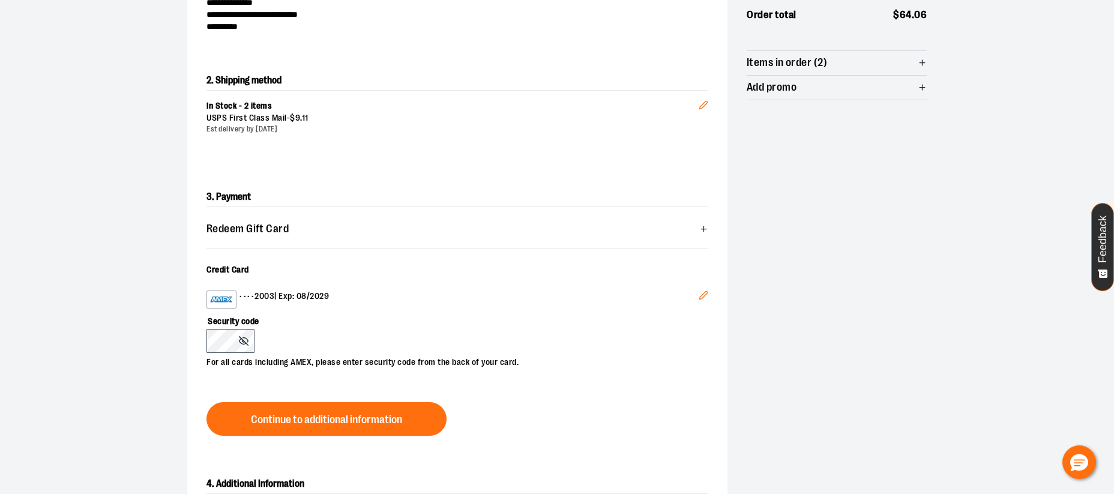
click at [279, 231] on span "Redeem Gift Card" at bounding box center [247, 228] width 82 height 11
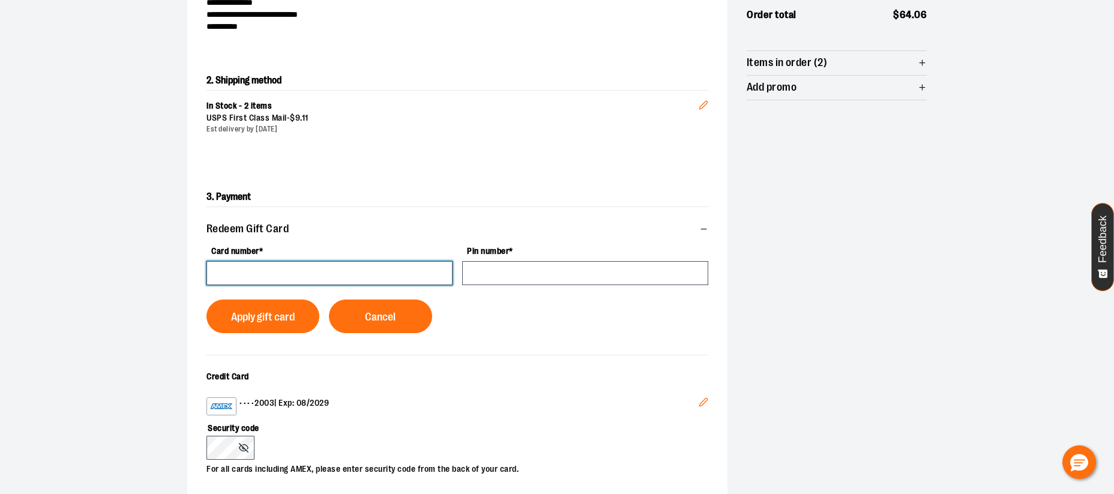
click at [277, 272] on input "Card number *" at bounding box center [329, 273] width 246 height 24
paste input "**********"
type input "**********"
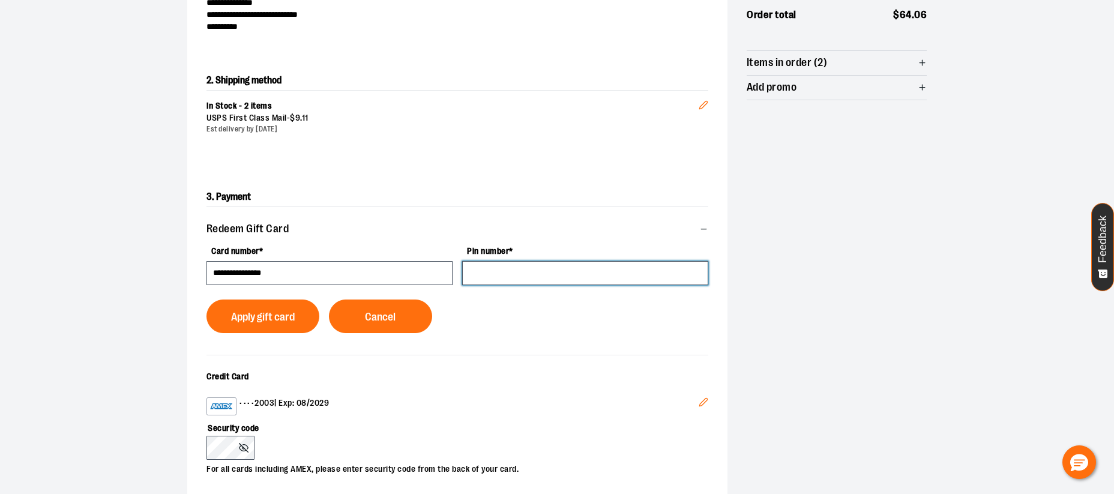
click at [487, 272] on input "Pin number *" at bounding box center [585, 273] width 246 height 24
type input "****"
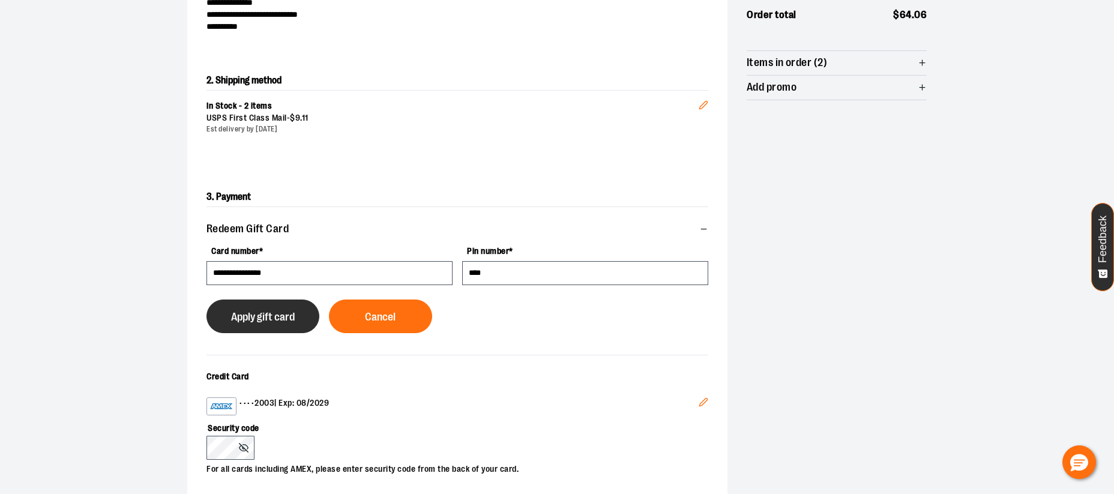
click at [257, 318] on span "Apply gift card" at bounding box center [263, 316] width 64 height 11
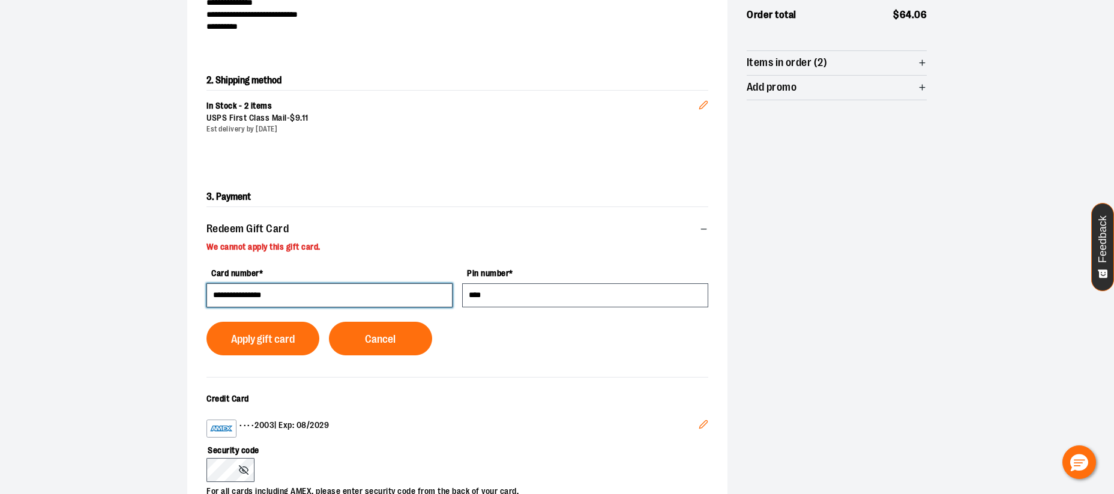
drag, startPoint x: 303, startPoint y: 292, endPoint x: 187, endPoint y: 288, distance: 115.9
click at [187, 288] on div "**********" at bounding box center [457, 376] width 540 height 416
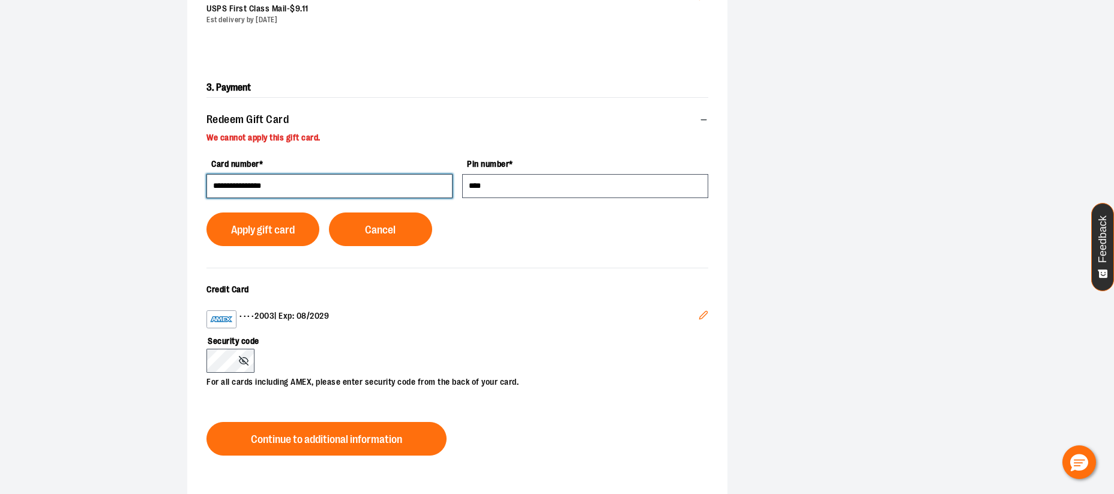
scroll to position [307, 0]
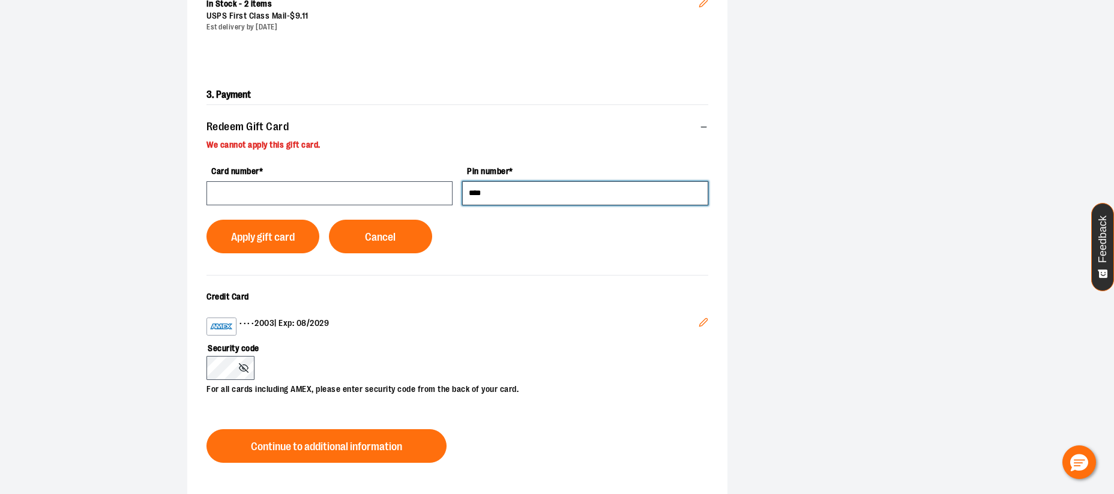
drag, startPoint x: 476, startPoint y: 195, endPoint x: 427, endPoint y: 192, distance: 49.9
click at [427, 192] on div "Card number * Pin number * **** Apply gift card Cancel" at bounding box center [457, 207] width 502 height 92
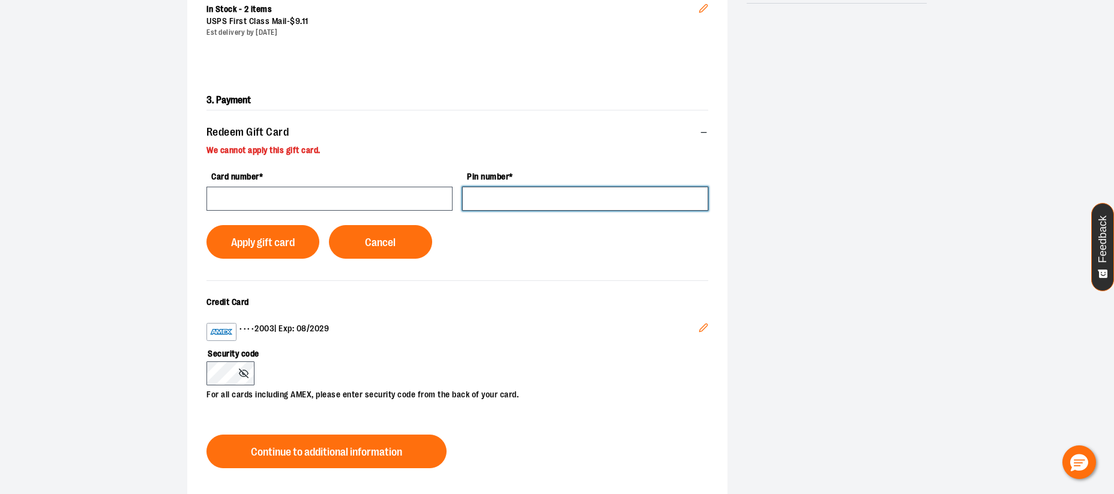
scroll to position [320, 0]
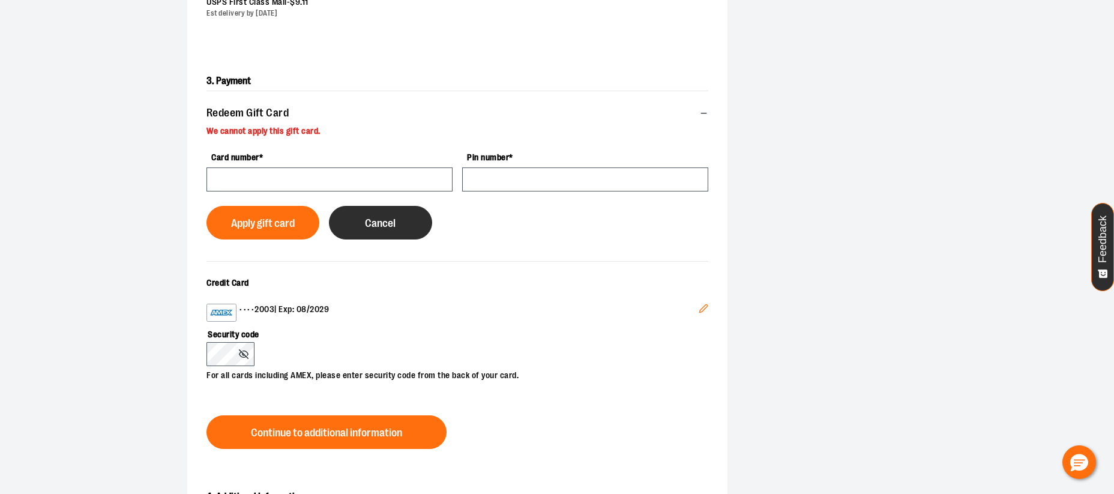
click at [373, 227] on span "Cancel" at bounding box center [380, 223] width 31 height 11
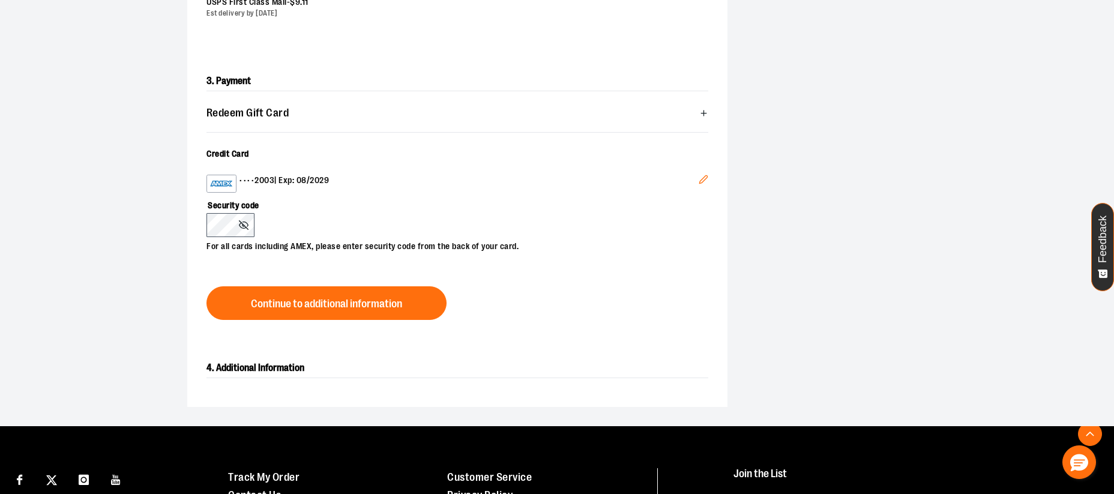
click at [705, 179] on icon "Edit" at bounding box center [703, 180] width 10 height 10
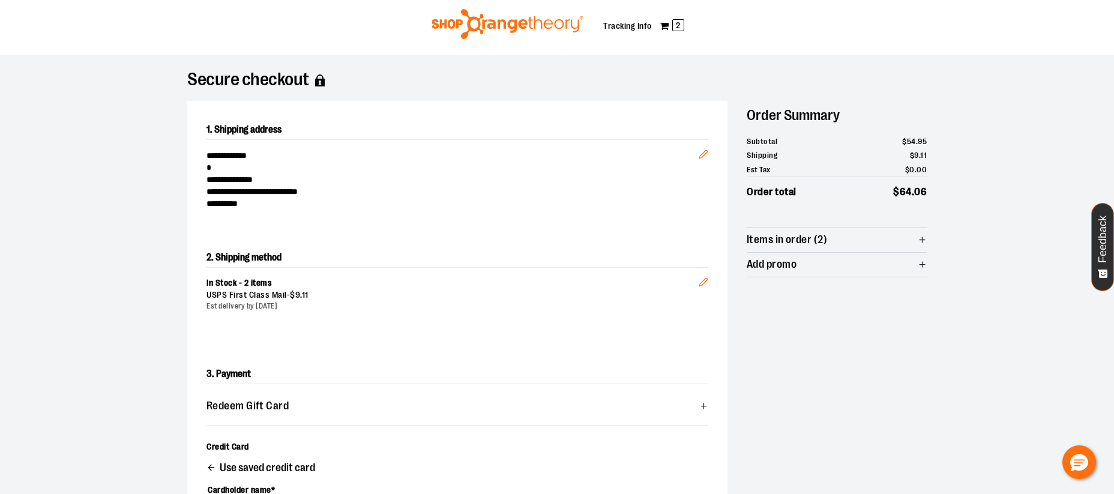
scroll to position [0, 0]
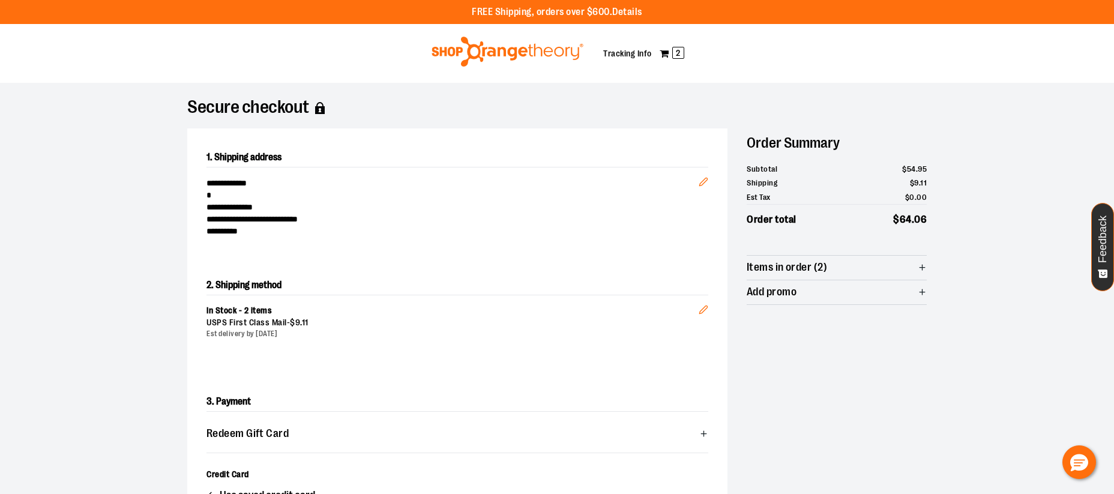
click at [844, 297] on span "Add promo" at bounding box center [836, 292] width 180 height 24
click at [799, 321] on input at bounding box center [795, 316] width 98 height 24
click at [782, 319] on input at bounding box center [795, 316] width 98 height 24
type input "*******"
click at [897, 315] on span "Apply promo" at bounding box center [887, 315] width 55 height 11
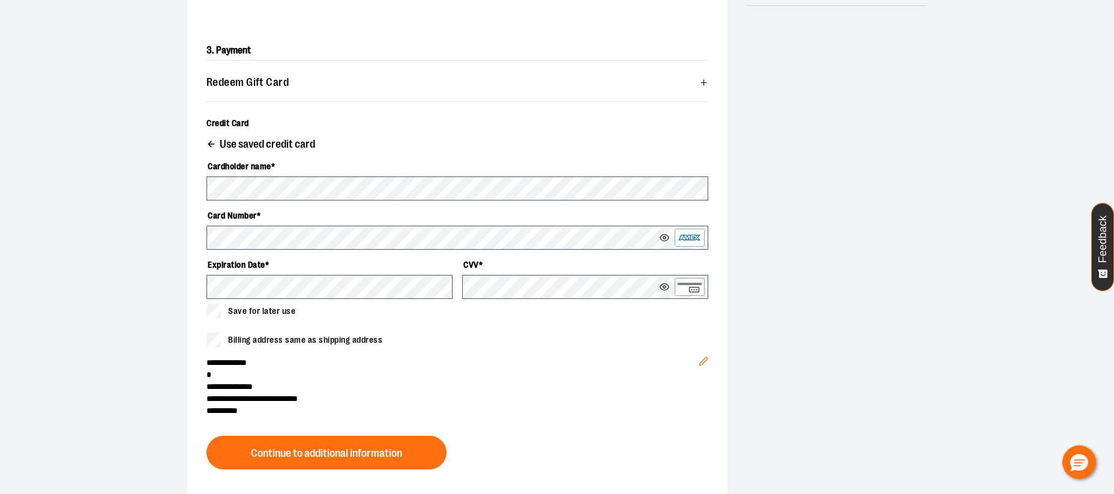
scroll to position [352, 0]
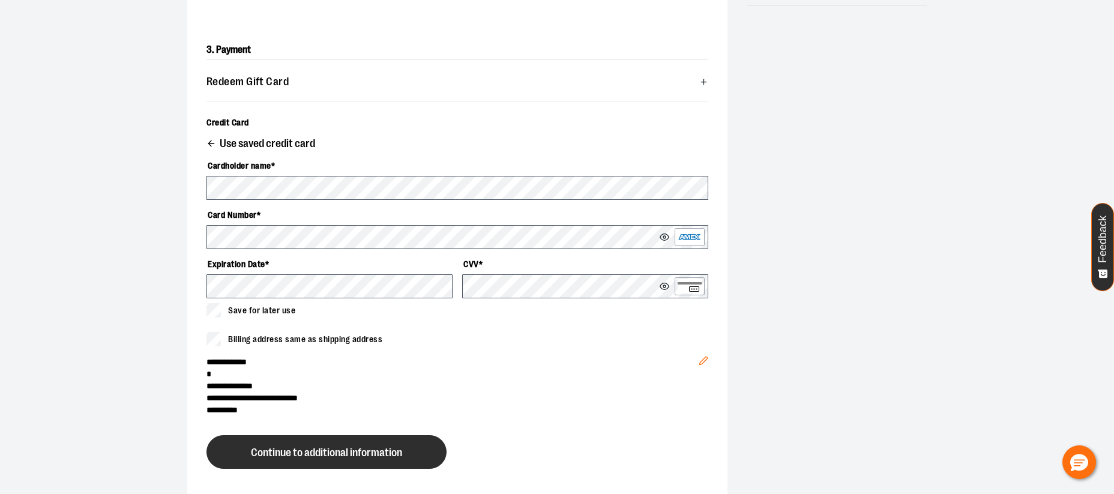
click at [352, 452] on span "Continue to additional information" at bounding box center [326, 452] width 151 height 11
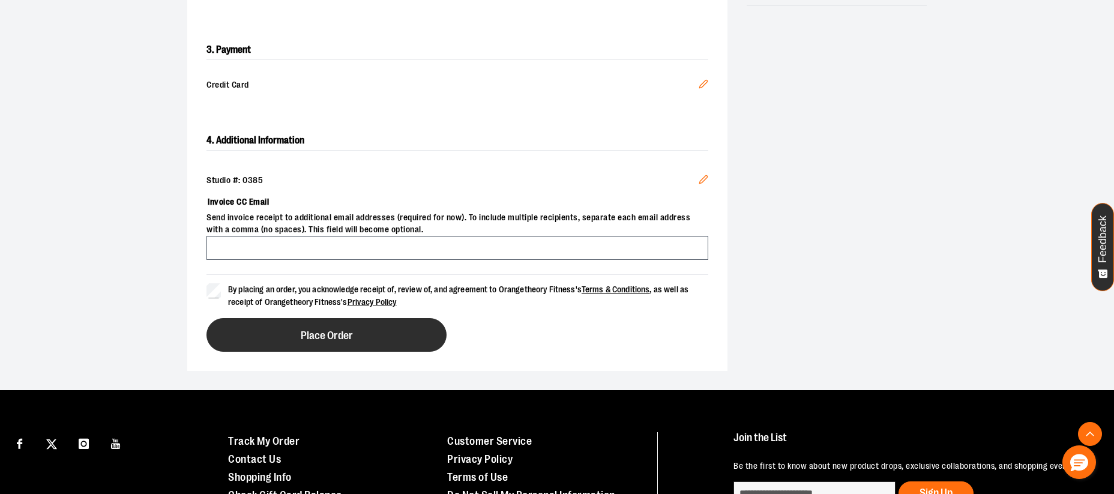
click at [325, 332] on span "Place Order" at bounding box center [327, 335] width 52 height 11
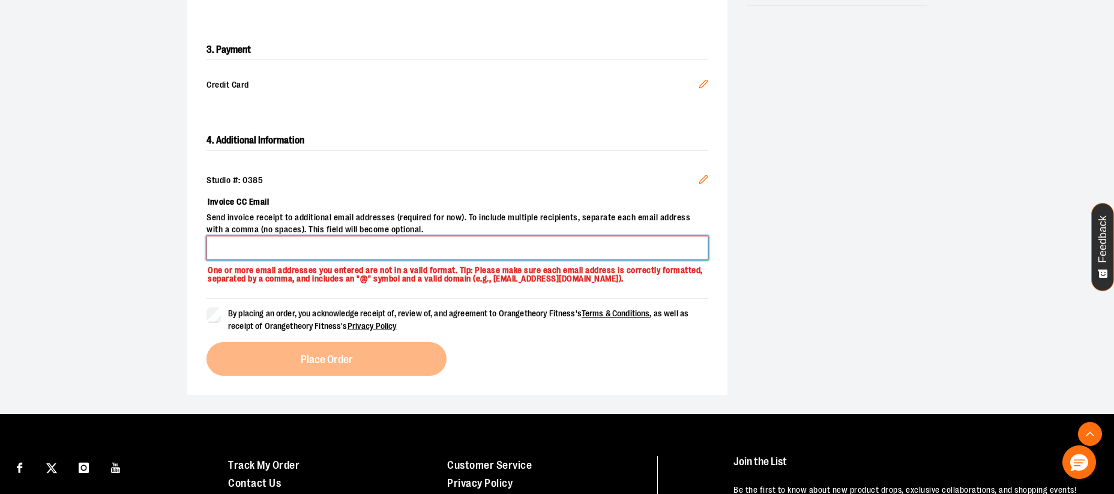
click at [245, 248] on input "Invoice CC Email" at bounding box center [457, 248] width 502 height 24
type input "**********"
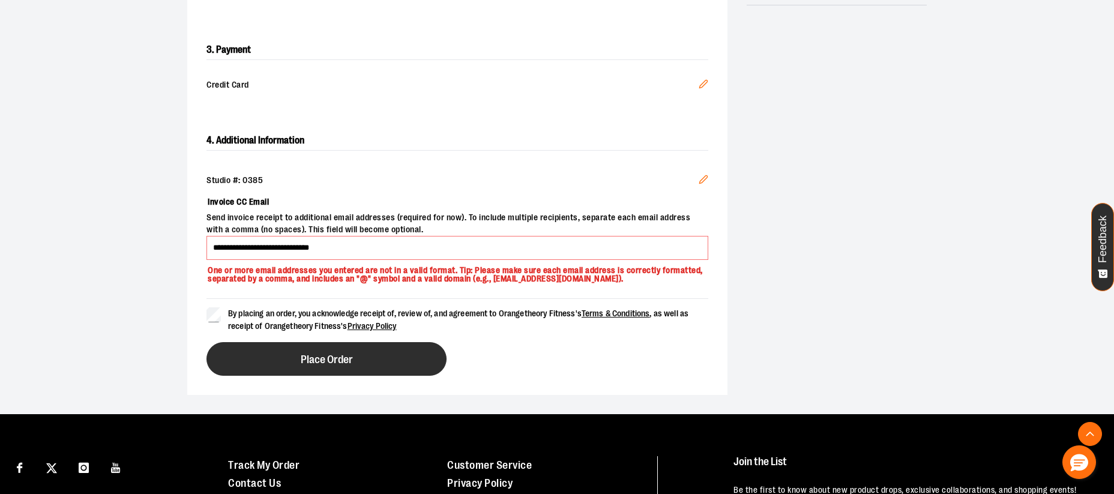
click at [305, 354] on span "Place Order" at bounding box center [327, 359] width 52 height 11
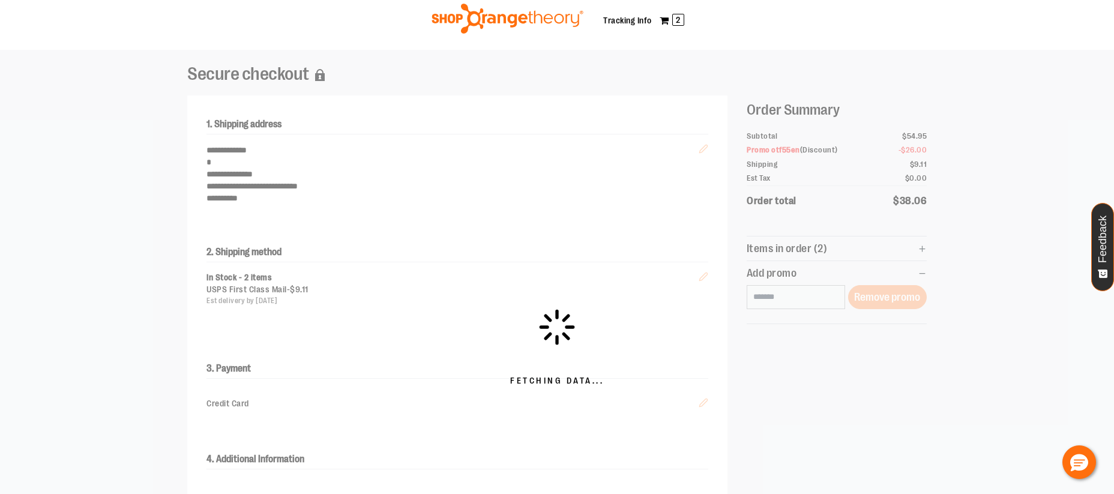
scroll to position [0, 0]
